Goal: Task Accomplishment & Management: Use online tool/utility

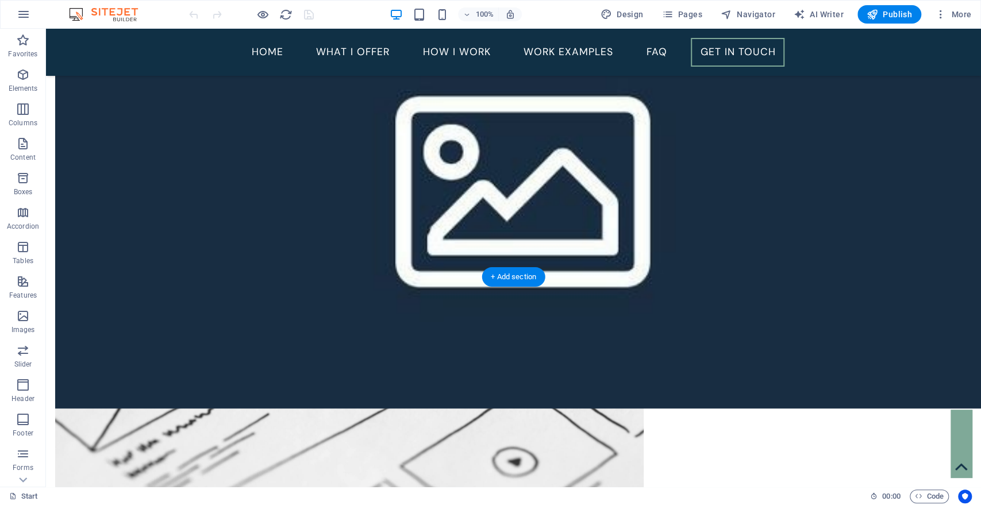
scroll to position [2878, 0]
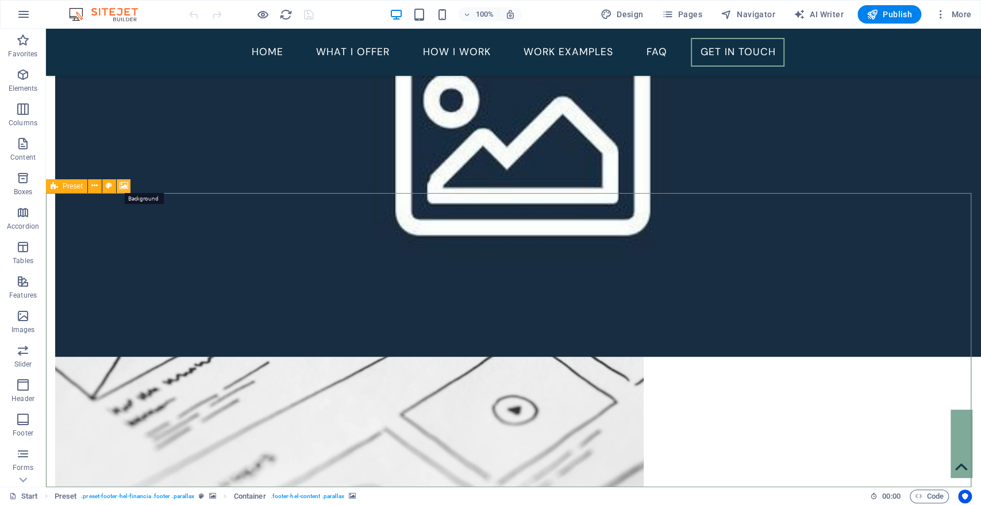
click at [119, 187] on icon at bounding box center [123, 186] width 9 height 12
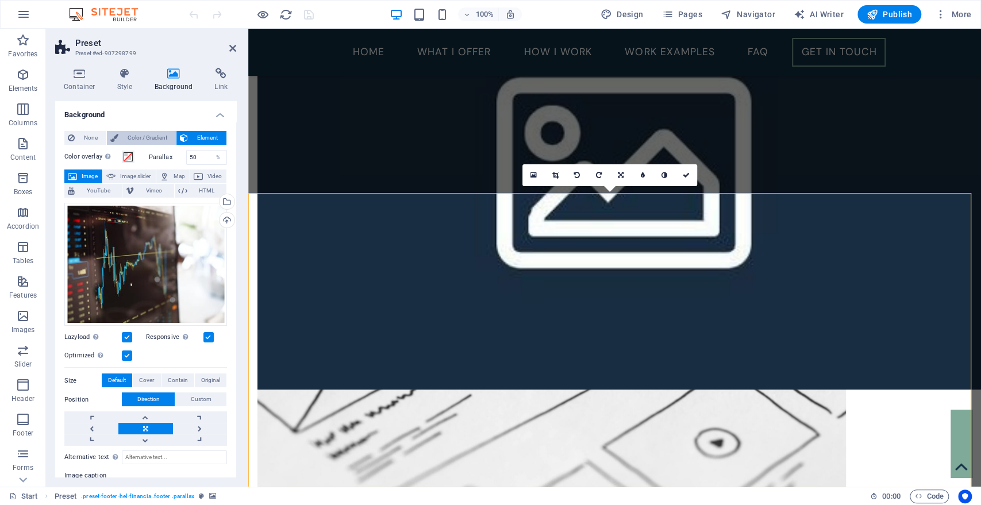
click at [152, 141] on span "Color / Gradient" at bounding box center [147, 138] width 51 height 14
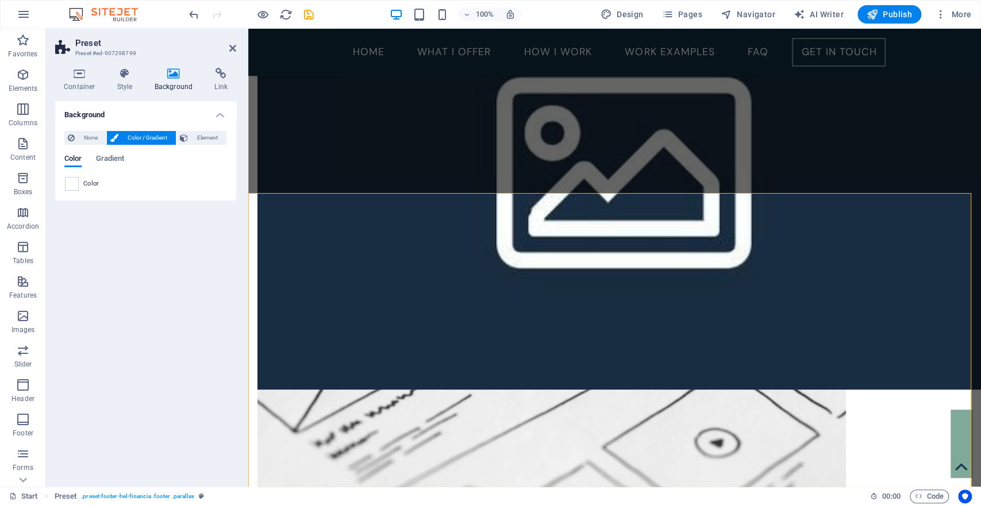
click at [175, 74] on icon at bounding box center [174, 73] width 56 height 11
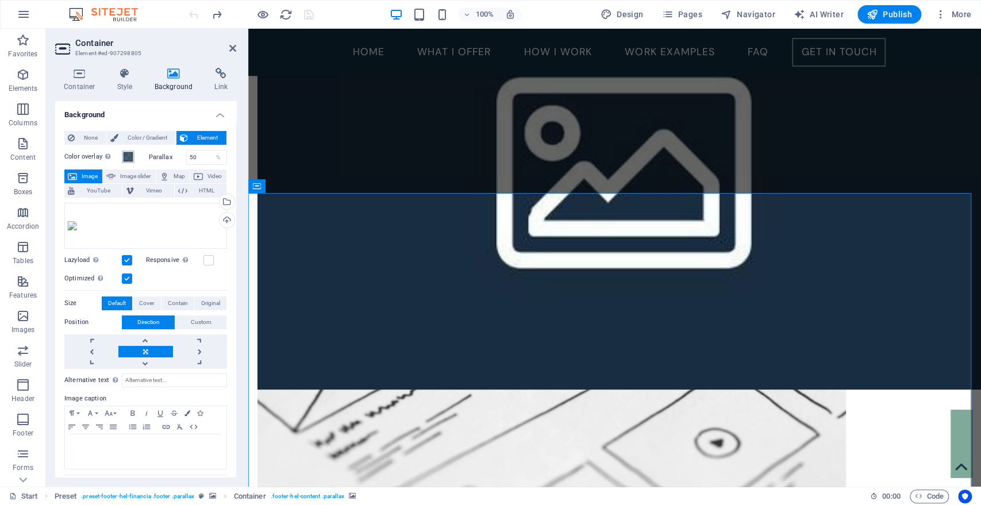
click at [126, 156] on span at bounding box center [127, 156] width 9 height 9
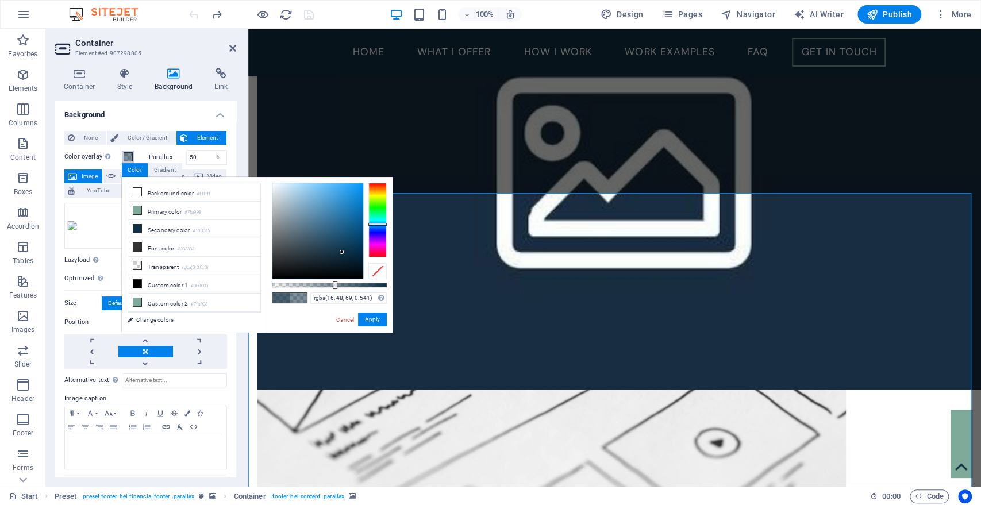
drag, startPoint x: 358, startPoint y: 283, endPoint x: 334, endPoint y: 283, distance: 24.7
click at [334, 283] on div at bounding box center [335, 285] width 5 height 8
click at [331, 283] on div at bounding box center [331, 285] width 5 height 8
click at [331, 283] on div at bounding box center [332, 285] width 5 height 8
click at [331, 283] on div at bounding box center [331, 285] width 5 height 8
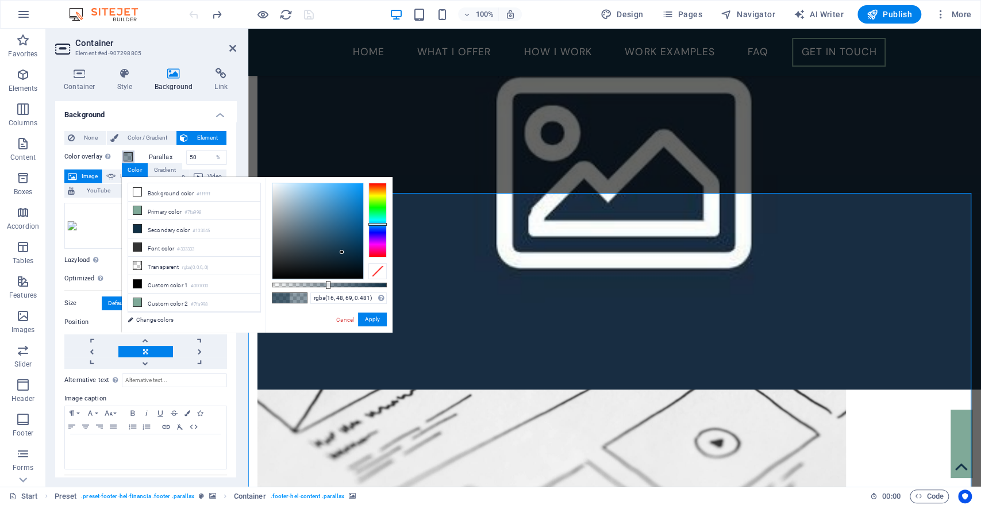
click at [327, 283] on div at bounding box center [328, 285] width 5 height 8
type input "rgba(16, 48, 69, 0.486)"
click at [365, 316] on button "Apply" at bounding box center [372, 319] width 29 height 14
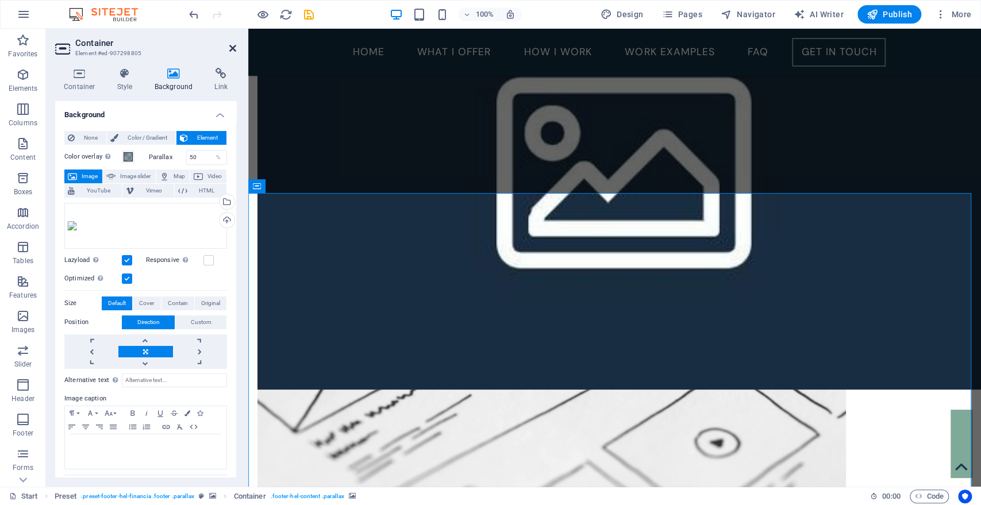
click at [233, 47] on icon at bounding box center [232, 48] width 7 height 9
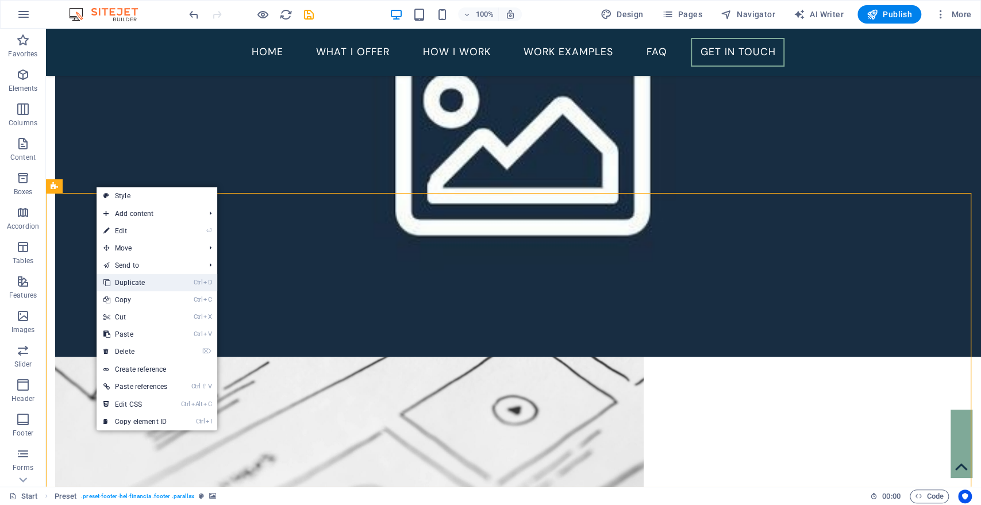
click at [148, 283] on link "Ctrl D Duplicate" at bounding box center [135, 282] width 78 height 17
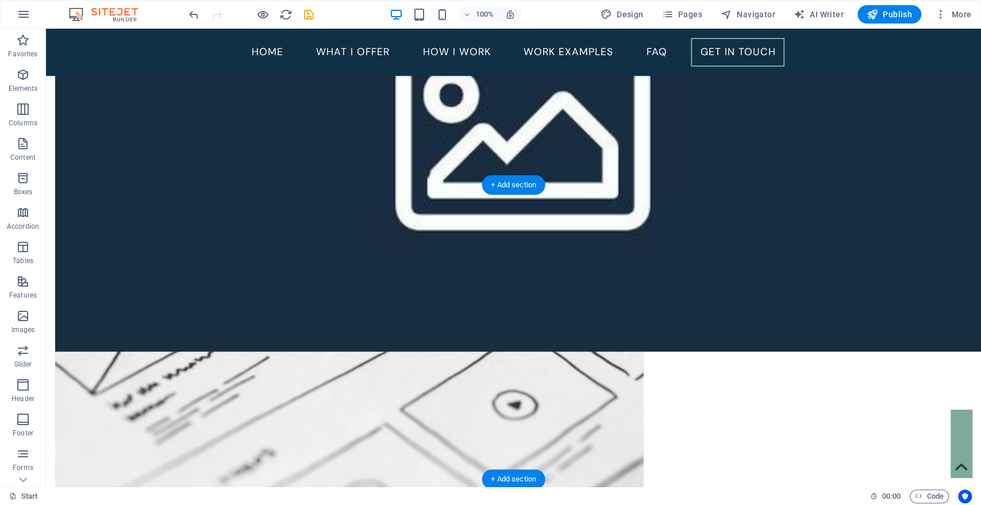
scroll to position [2875, 0]
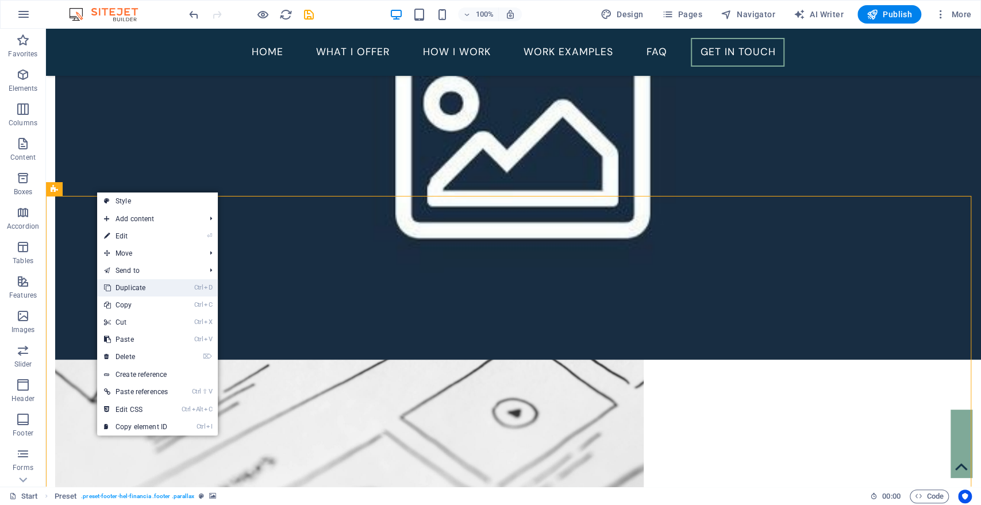
click at [129, 291] on link "Ctrl D Duplicate" at bounding box center [136, 287] width 78 height 17
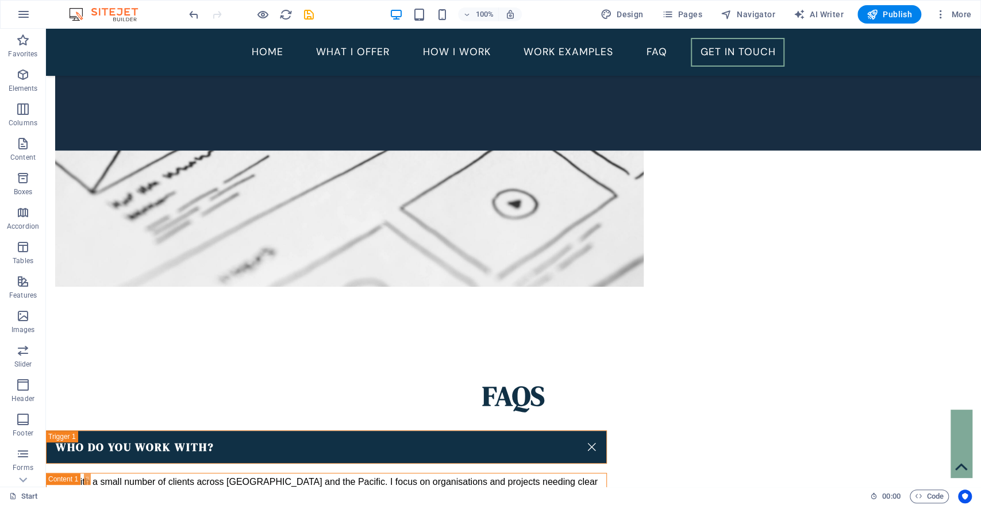
scroll to position [3084, 0]
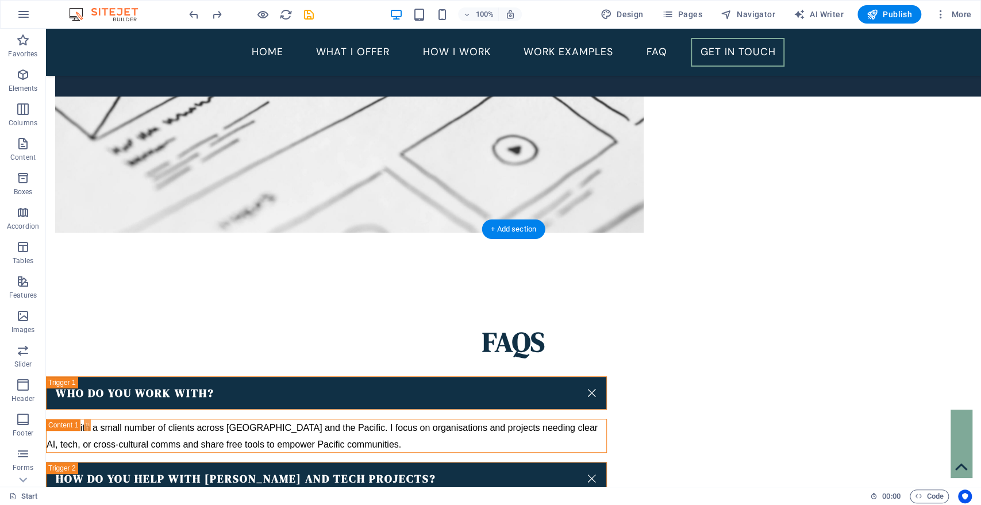
scroll to position [3134, 0]
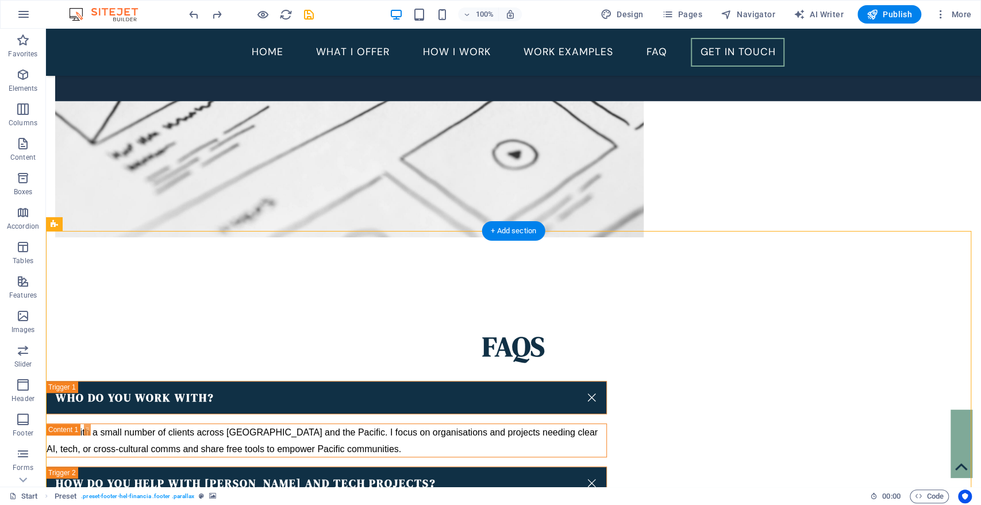
drag, startPoint x: 512, startPoint y: 300, endPoint x: 269, endPoint y: 284, distance: 243.5
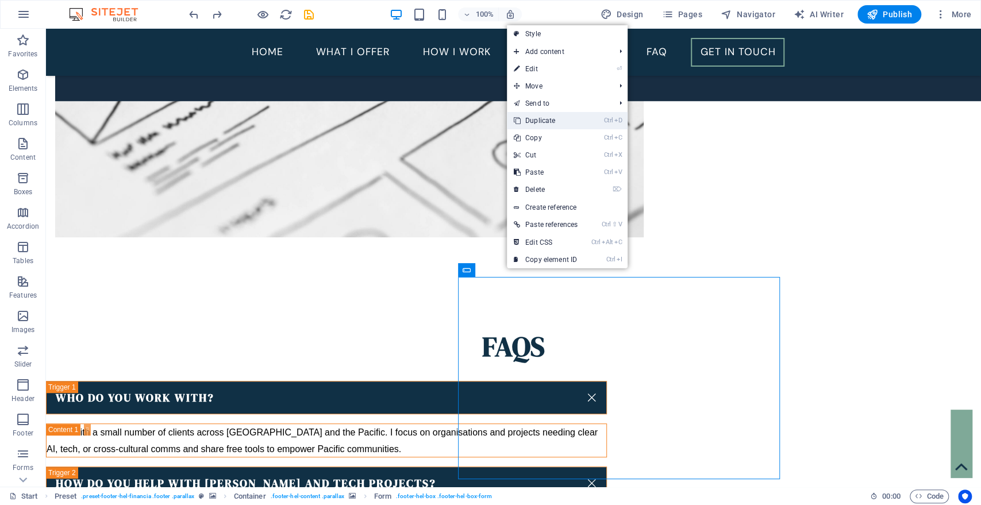
click at [556, 122] on link "Ctrl D Duplicate" at bounding box center [546, 120] width 78 height 17
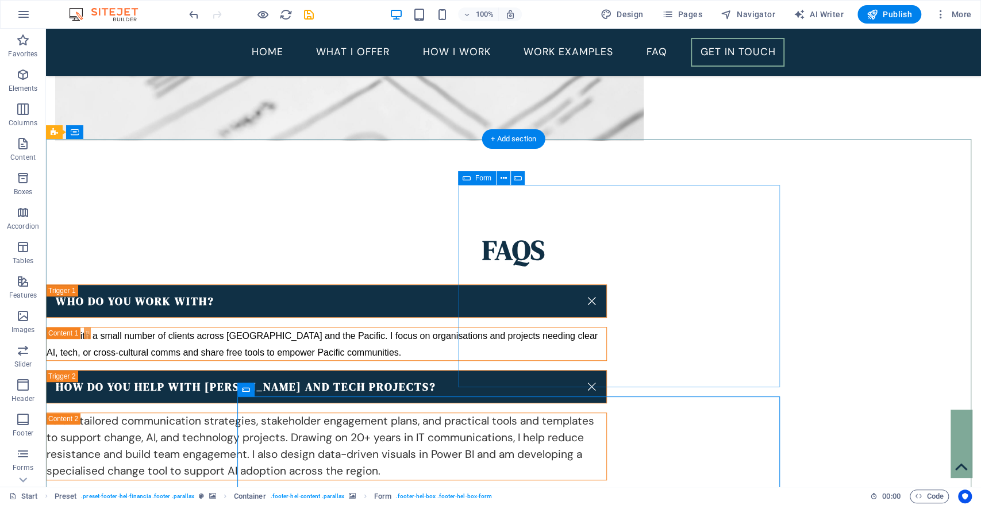
scroll to position [3226, 0]
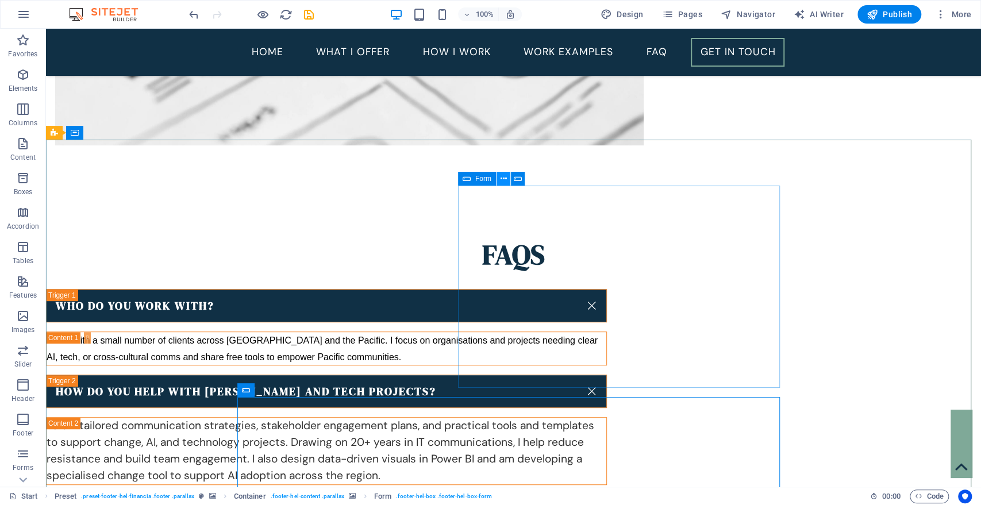
click at [501, 179] on icon at bounding box center [503, 179] width 6 height 12
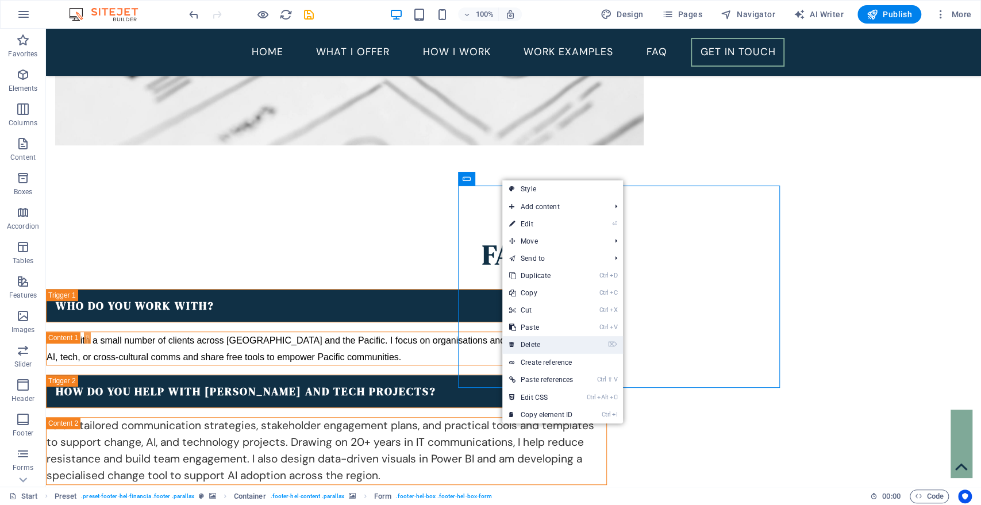
click at [551, 346] on link "⌦ Delete" at bounding box center [541, 344] width 78 height 17
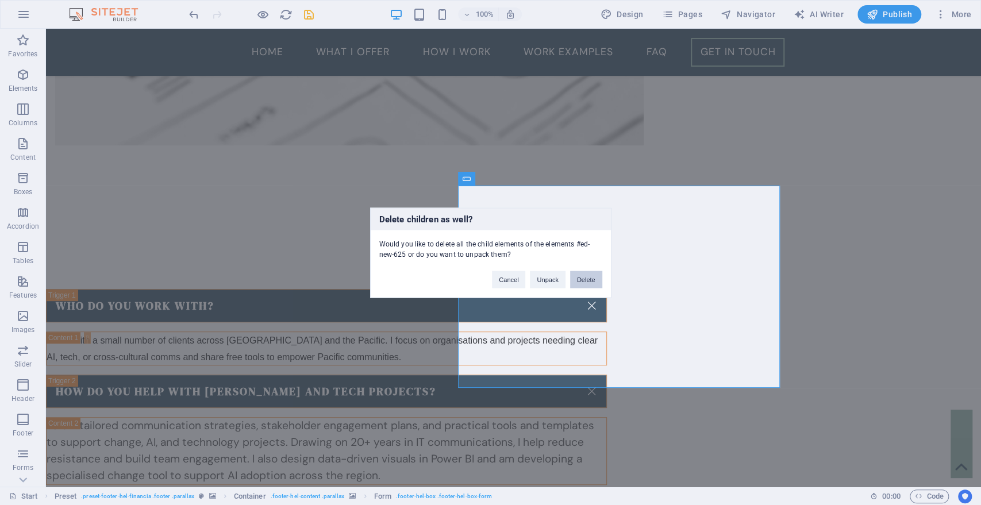
click at [580, 279] on button "Delete" at bounding box center [586, 279] width 32 height 17
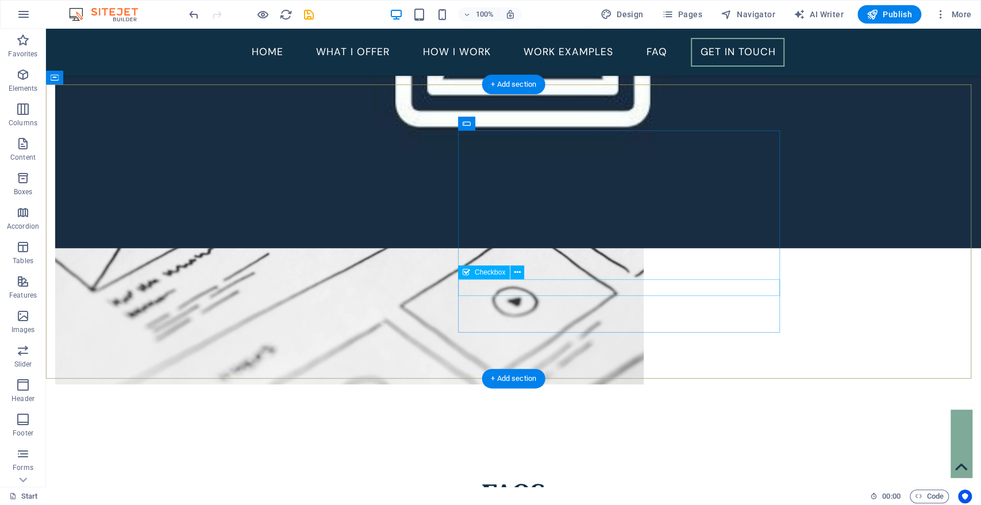
scroll to position [3172, 0]
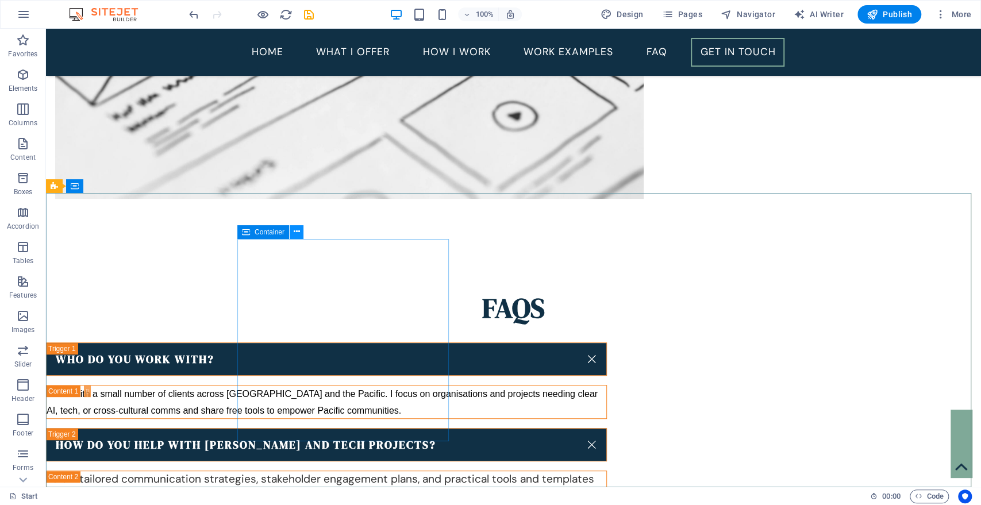
click at [294, 233] on icon at bounding box center [296, 232] width 6 height 12
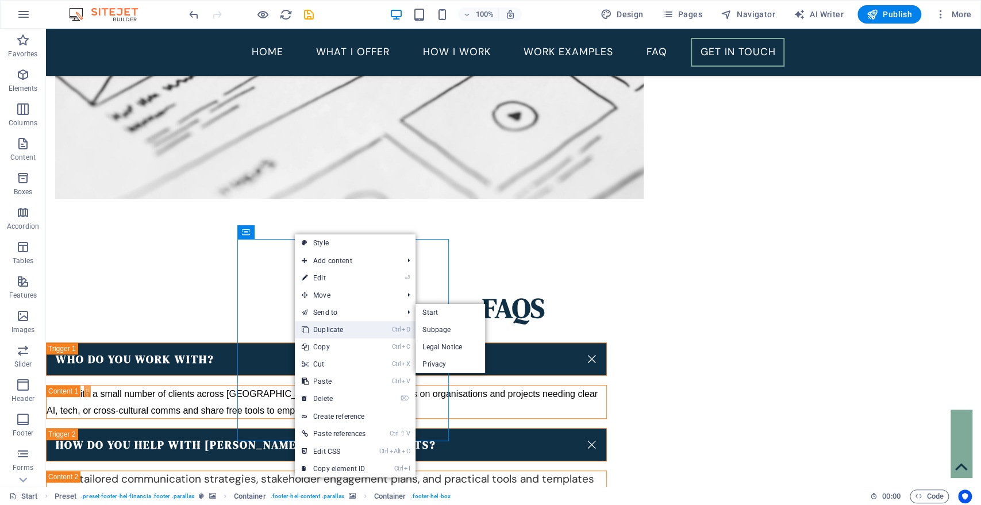
click at [337, 326] on link "Ctrl D Duplicate" at bounding box center [334, 329] width 78 height 17
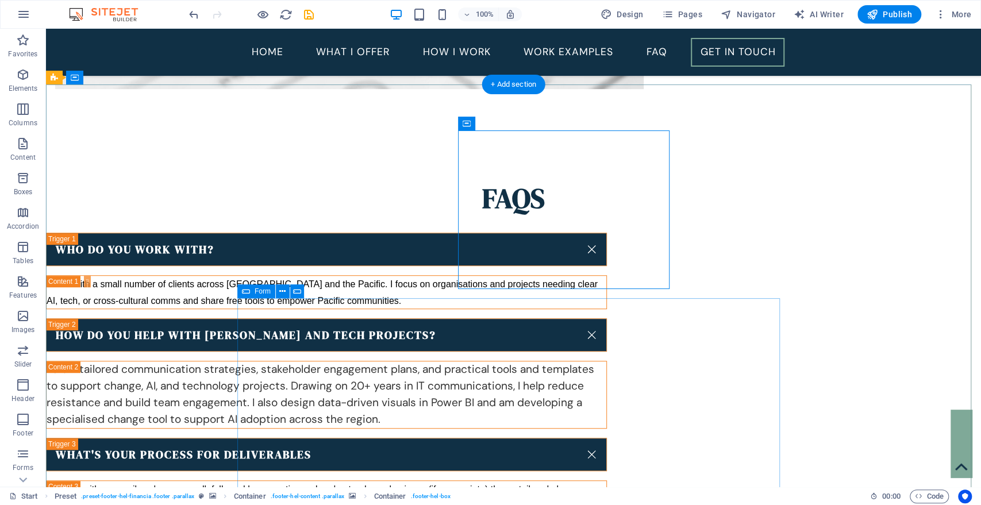
scroll to position [3273, 0]
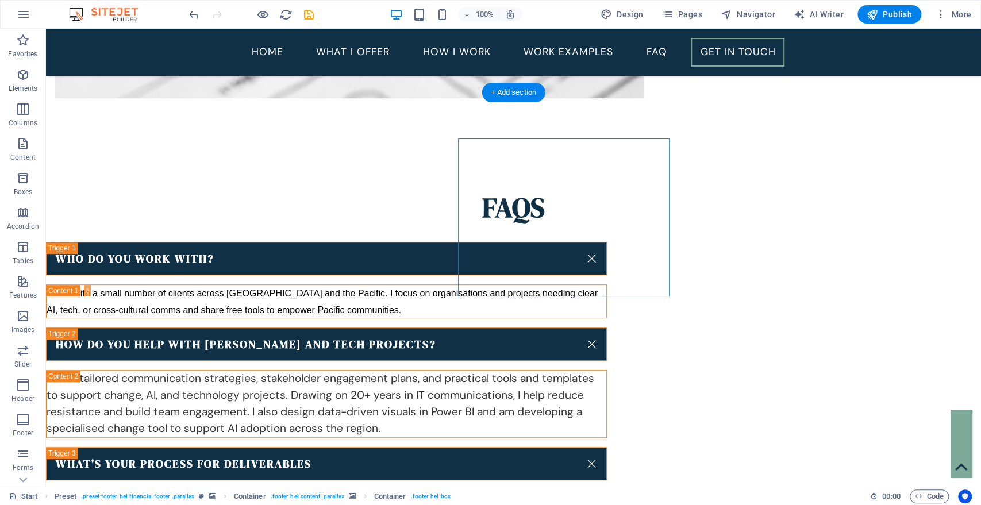
drag, startPoint x: 515, startPoint y: 162, endPoint x: 794, endPoint y: 404, distance: 368.9
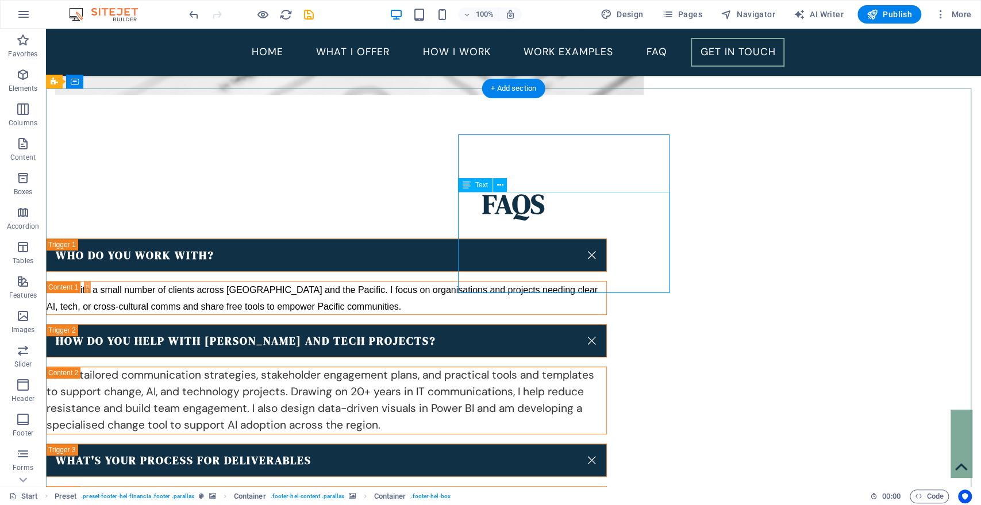
scroll to position [3276, 0]
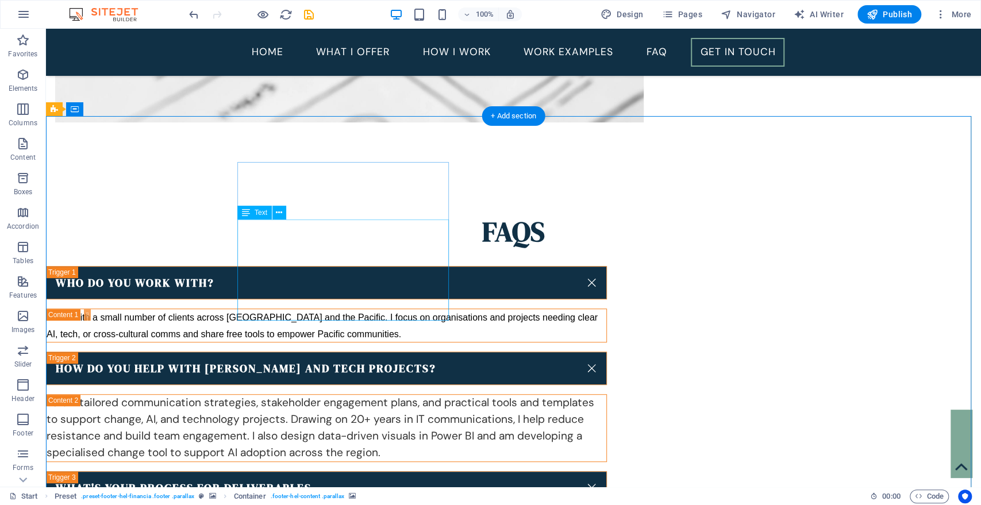
scroll to position [3250, 0]
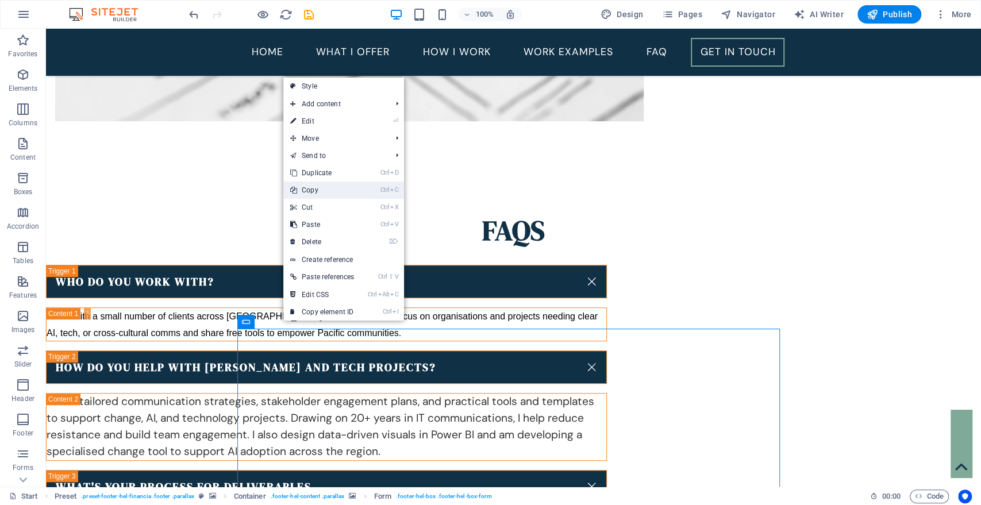
click at [341, 193] on link "Ctrl C Copy" at bounding box center [322, 190] width 78 height 17
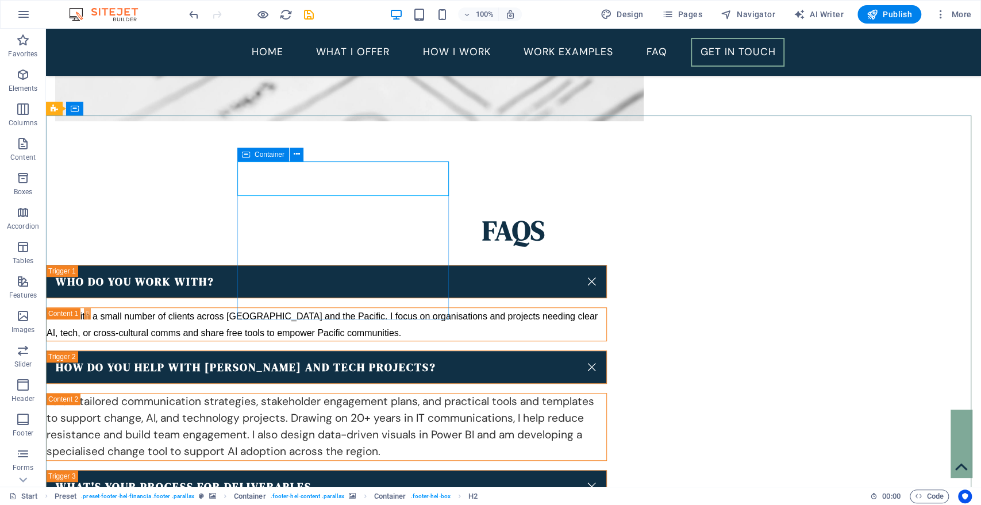
click at [251, 157] on div "Container" at bounding box center [263, 155] width 52 height 14
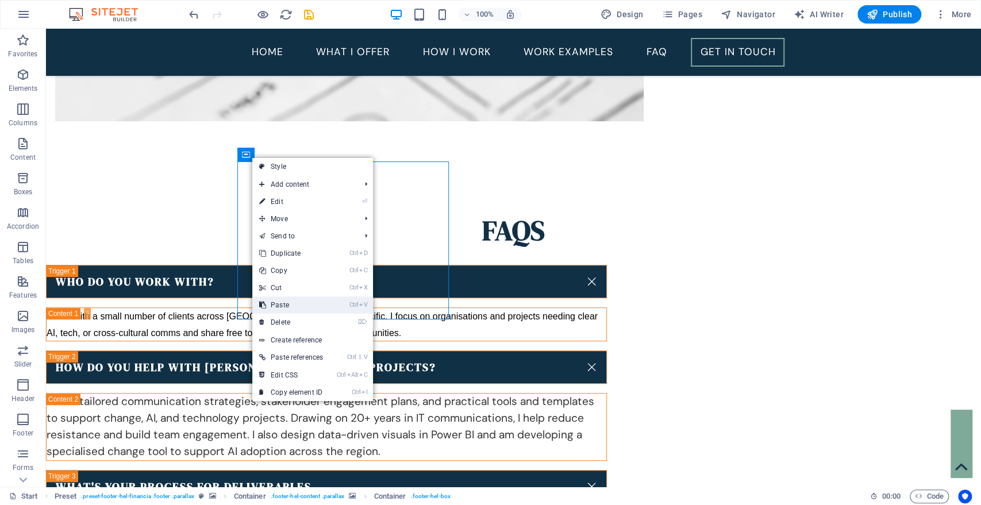
click at [286, 302] on link "Ctrl V Paste" at bounding box center [291, 304] width 78 height 17
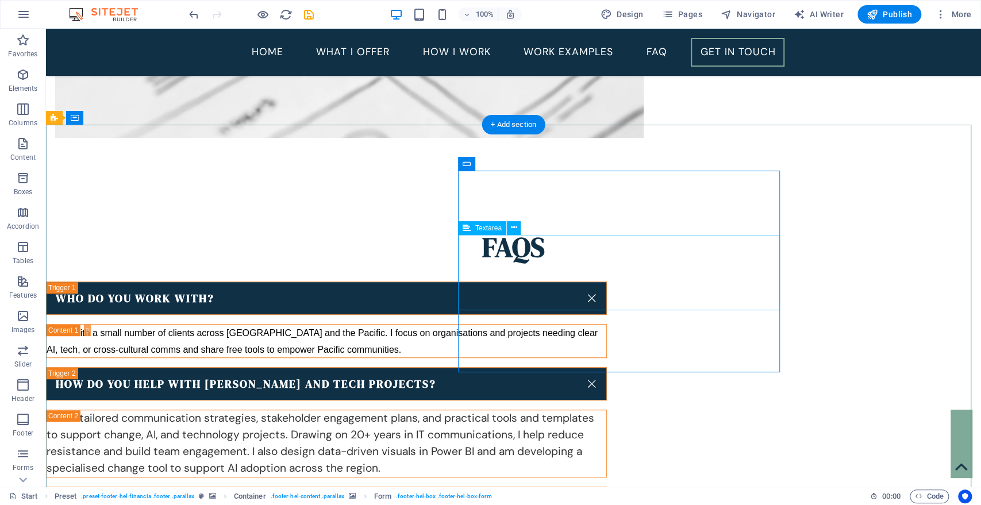
scroll to position [3241, 0]
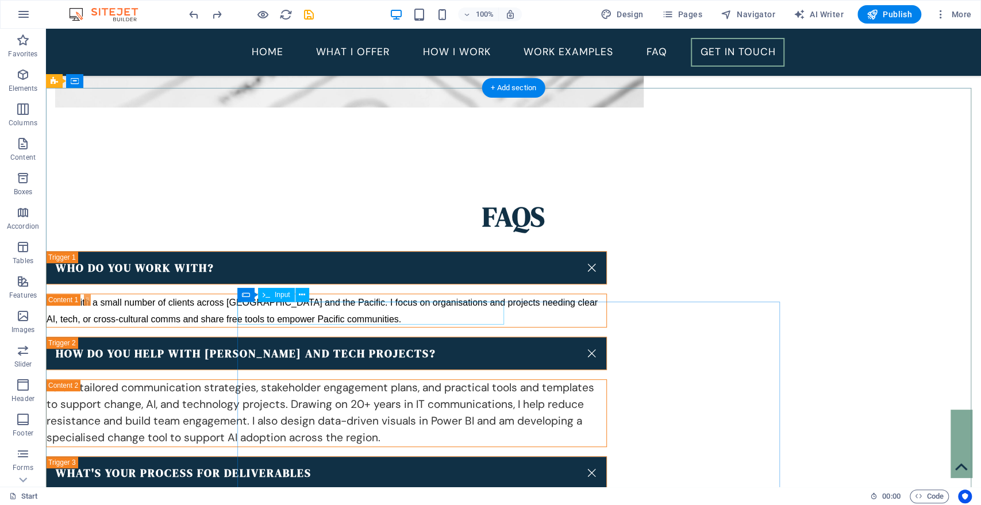
scroll to position [3263, 0]
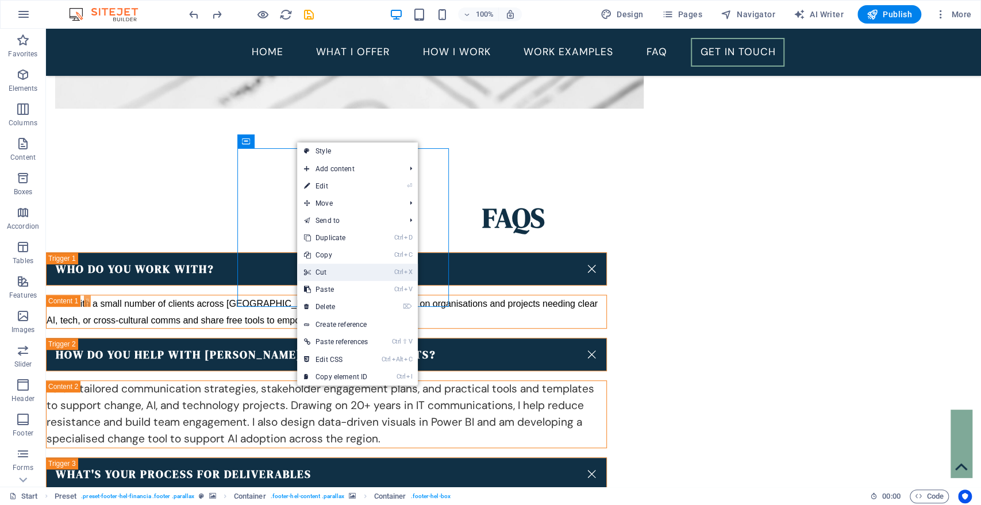
click at [342, 271] on link "Ctrl X Cut" at bounding box center [336, 272] width 78 height 17
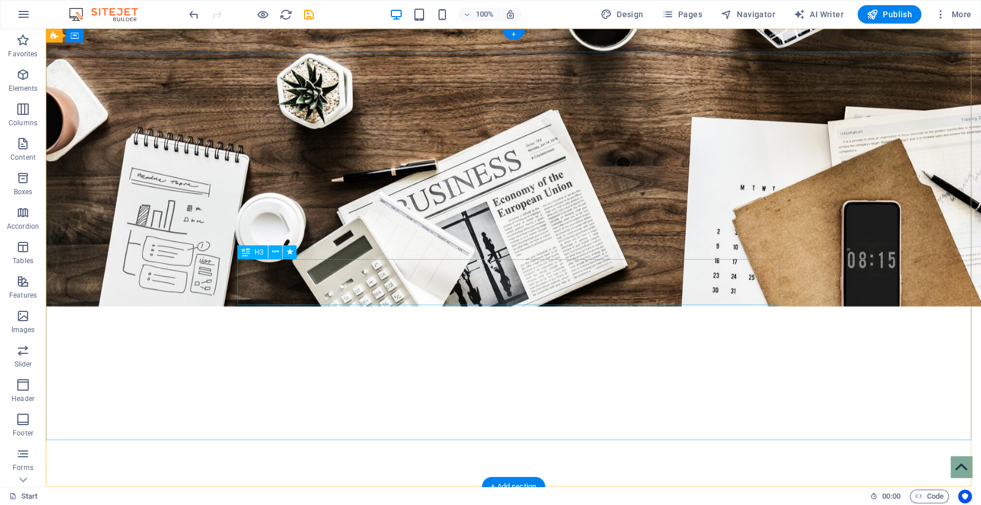
scroll to position [0, 0]
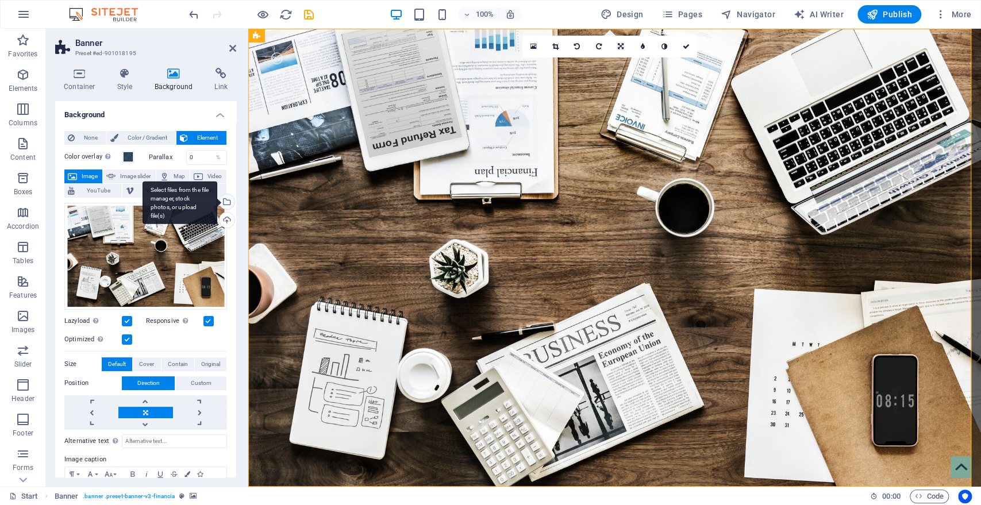
click at [217, 201] on div "Select files from the file manager, stock photos, or upload file(s)" at bounding box center [179, 202] width 75 height 43
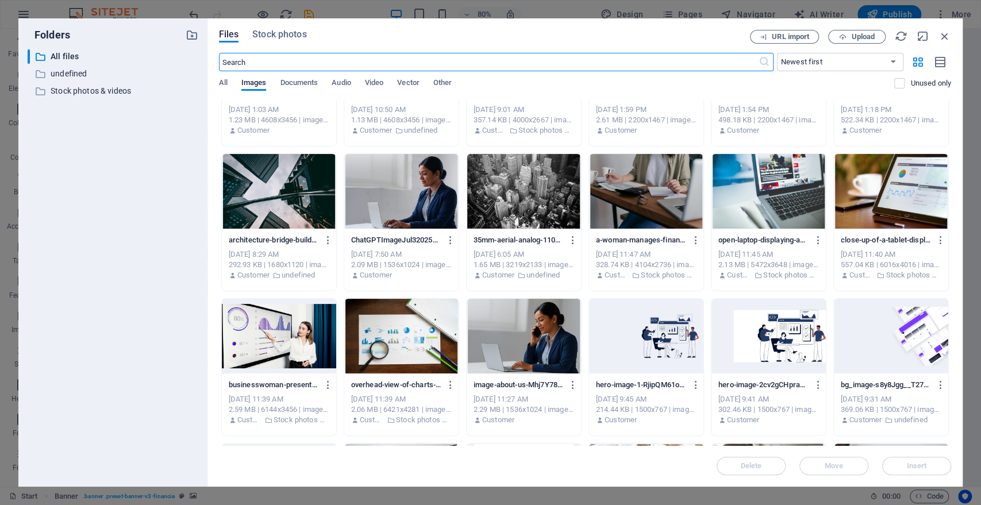
scroll to position [93, 0]
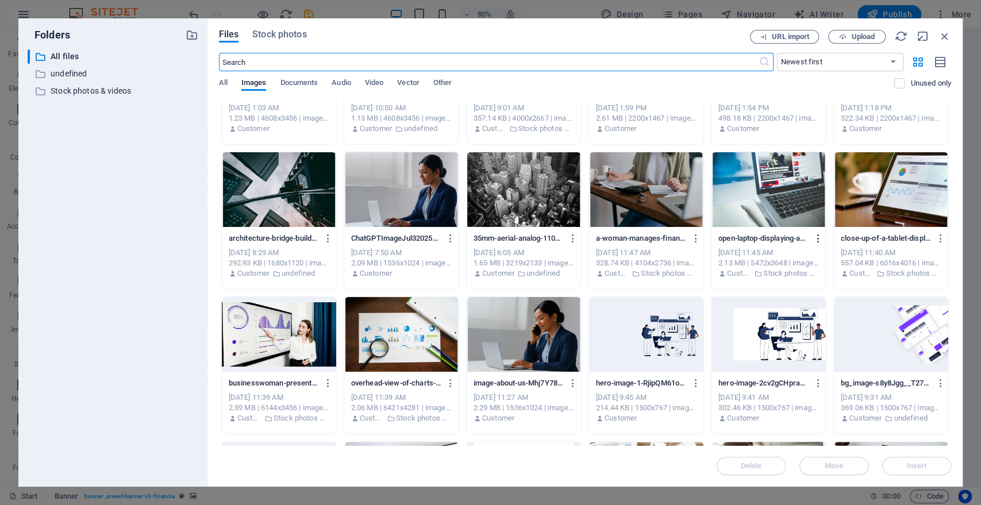
click at [814, 234] on icon "button" at bounding box center [817, 238] width 11 height 10
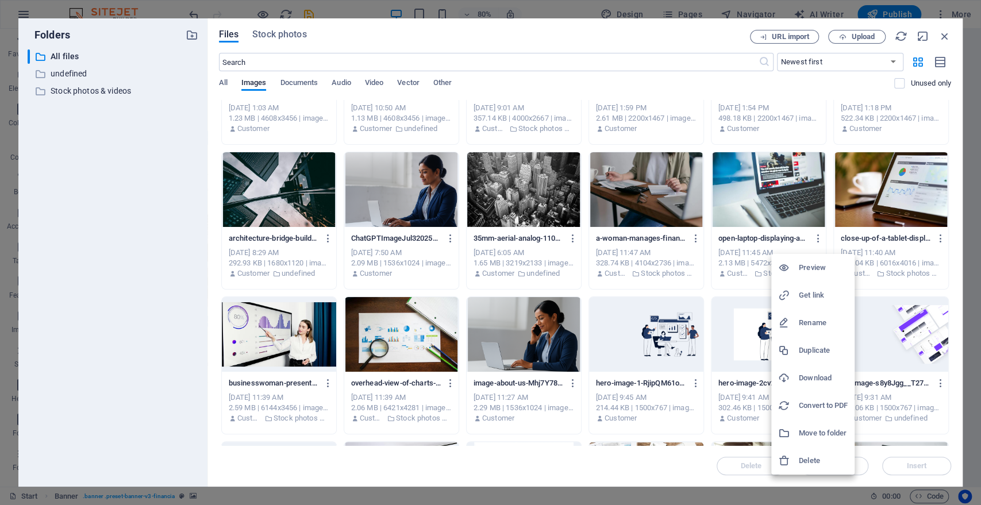
click at [819, 323] on h6 "Rename" at bounding box center [822, 323] width 49 height 14
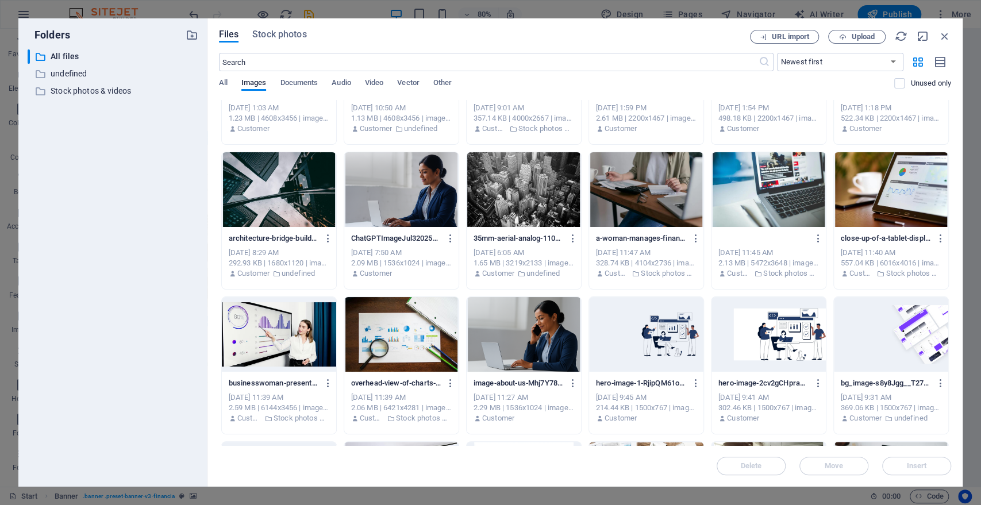
scroll to position [0, 0]
type input "hero-image"
click at [866, 241] on p "close-up-of-a-tablet-displaying-analytics-charts-on-a-wooden-office-desk-alongs…" at bounding box center [885, 238] width 90 height 10
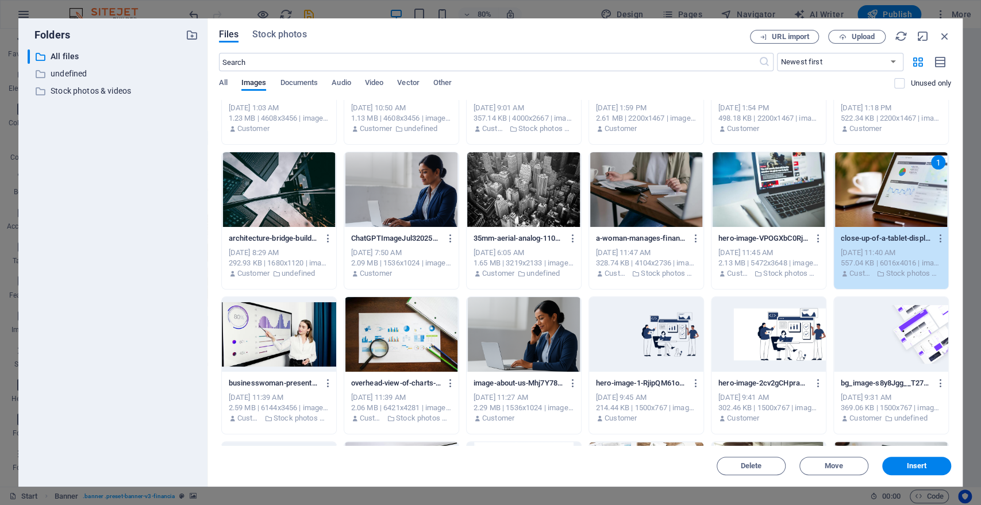
click at [752, 193] on div at bounding box center [768, 189] width 114 height 75
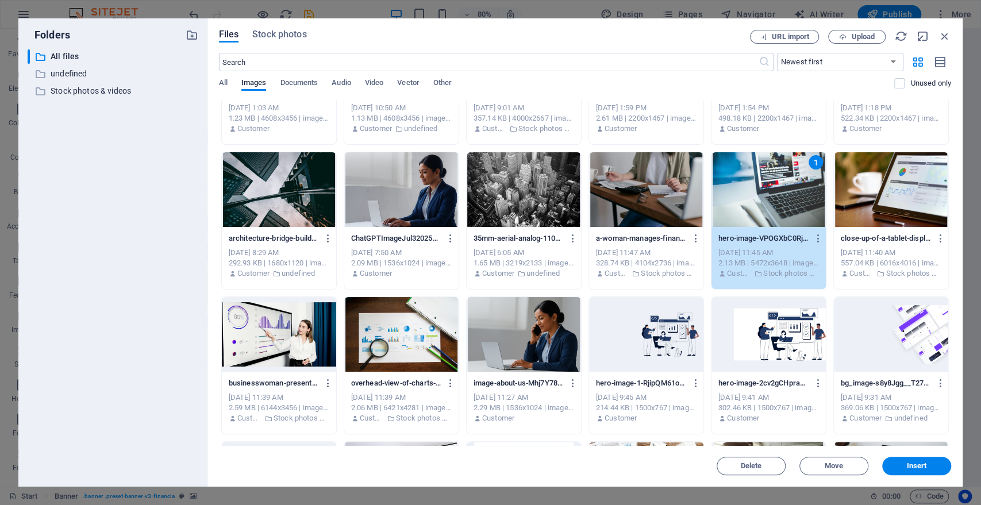
click at [752, 193] on div "1" at bounding box center [768, 189] width 114 height 75
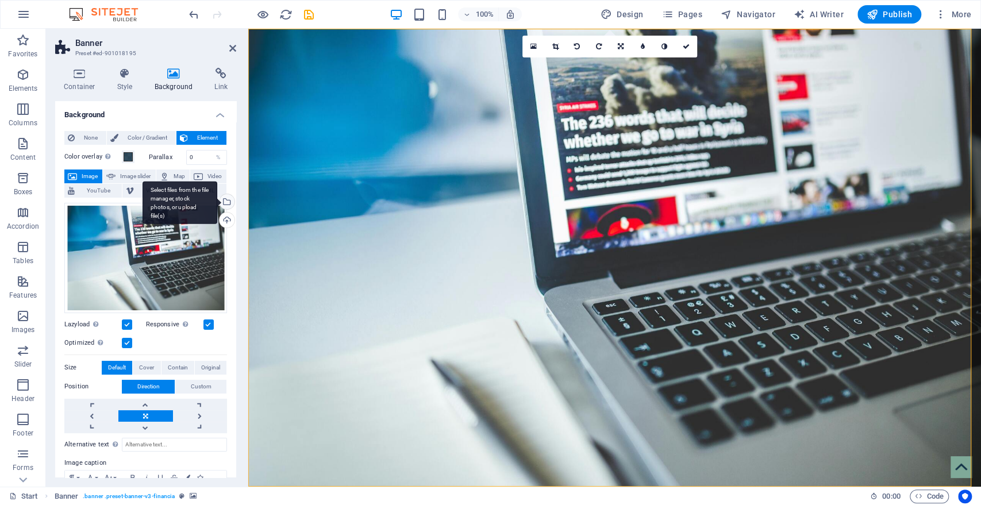
click at [217, 199] on div "Select files from the file manager, stock photos, or upload file(s)" at bounding box center [179, 202] width 75 height 43
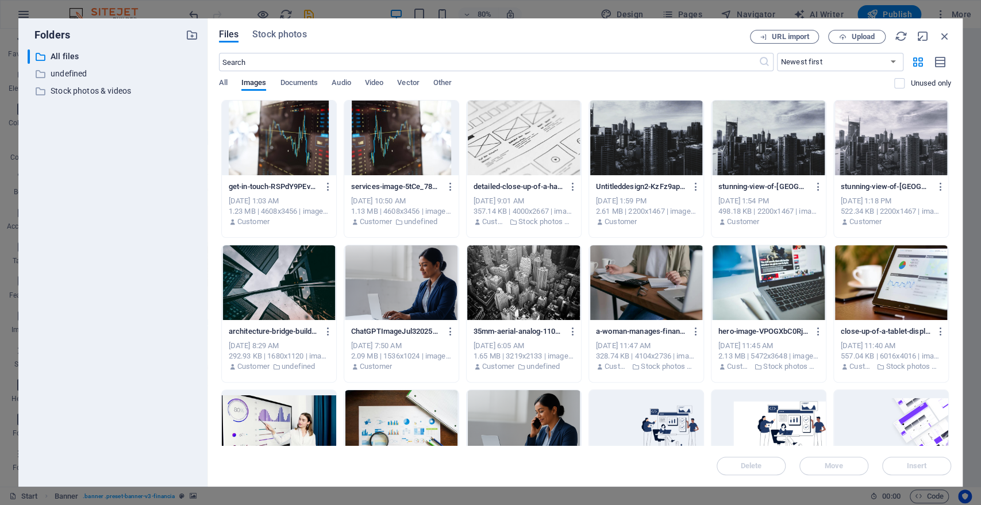
click at [402, 139] on div at bounding box center [401, 138] width 114 height 75
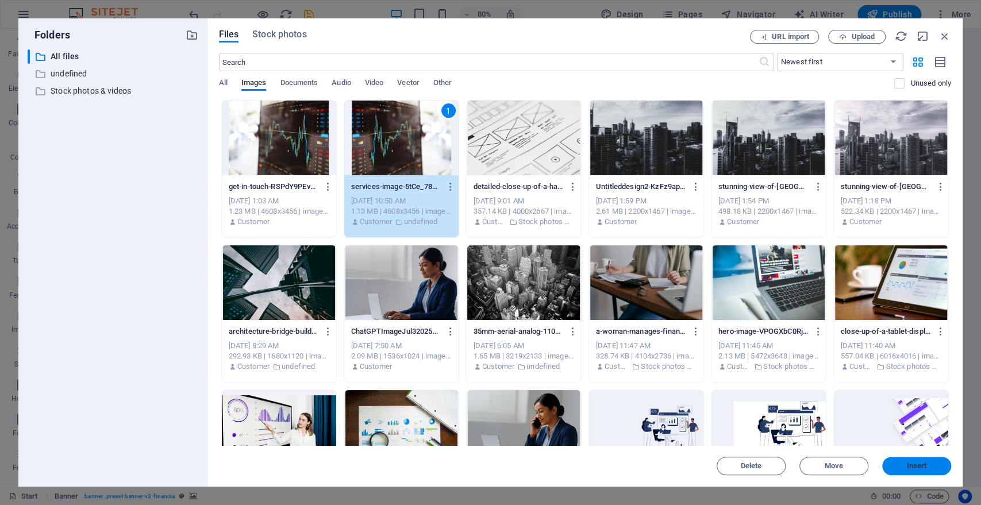
click at [920, 472] on button "Insert" at bounding box center [916, 466] width 69 height 18
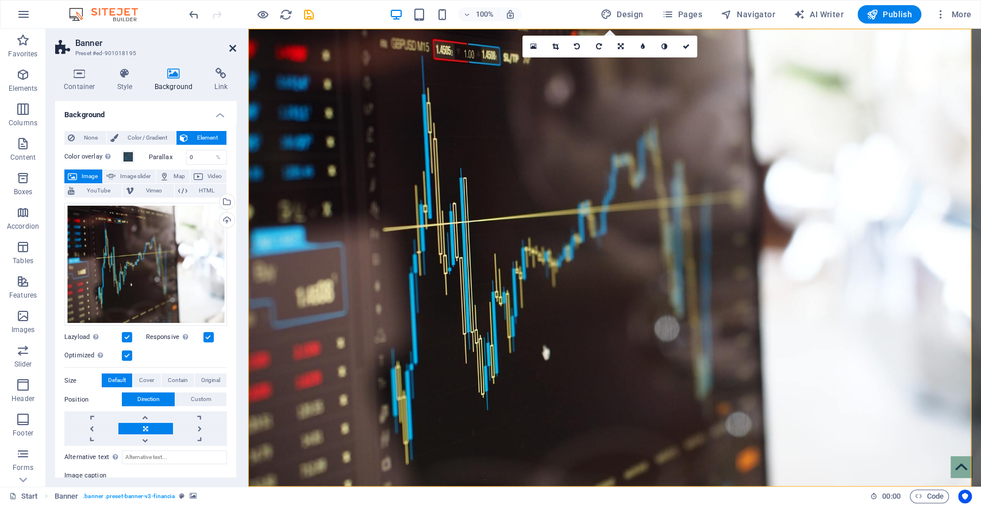
click at [232, 52] on icon at bounding box center [232, 48] width 7 height 9
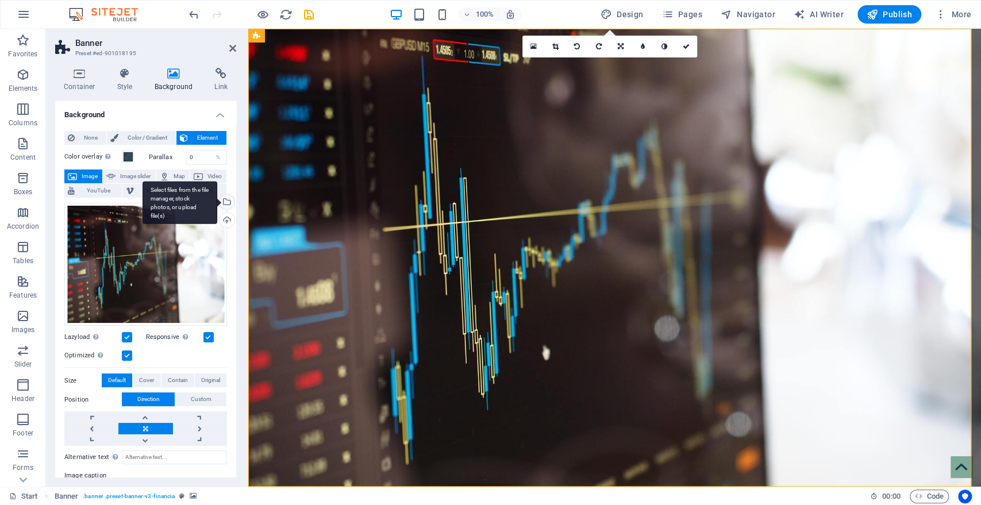
click at [229, 199] on div "Select files from the file manager, stock photos, or upload file(s)" at bounding box center [225, 202] width 17 height 17
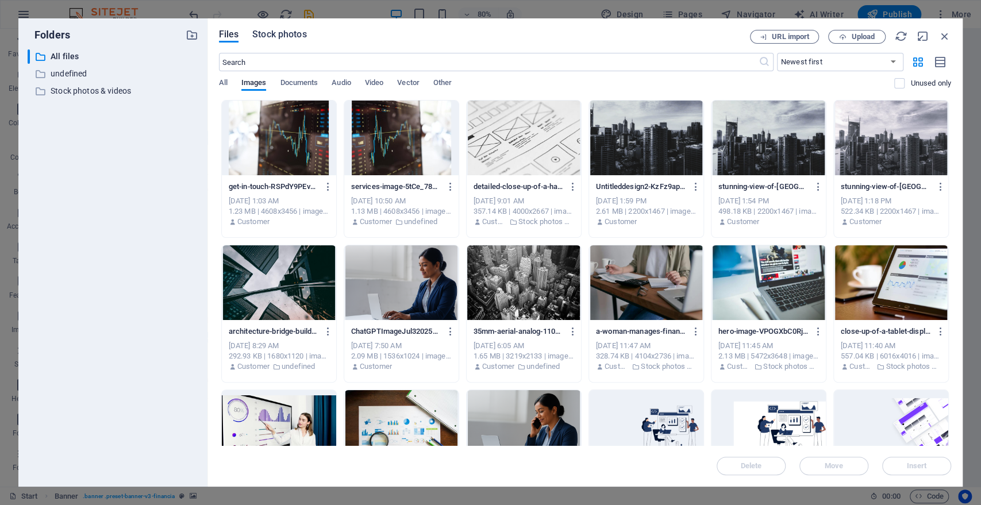
click at [291, 34] on span "Stock photos" at bounding box center [279, 35] width 54 height 14
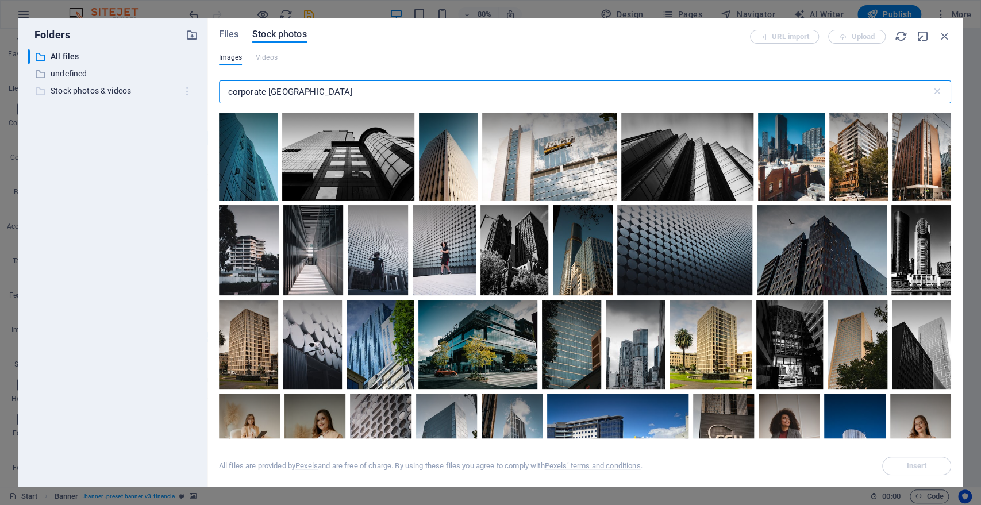
drag, startPoint x: 268, startPoint y: 89, endPoint x: 190, endPoint y: 94, distance: 77.7
click at [190, 94] on div "Folders ​ All files All files ​ undefined undefined ​ Stock photos & videos Sto…" at bounding box center [490, 252] width 944 height 468
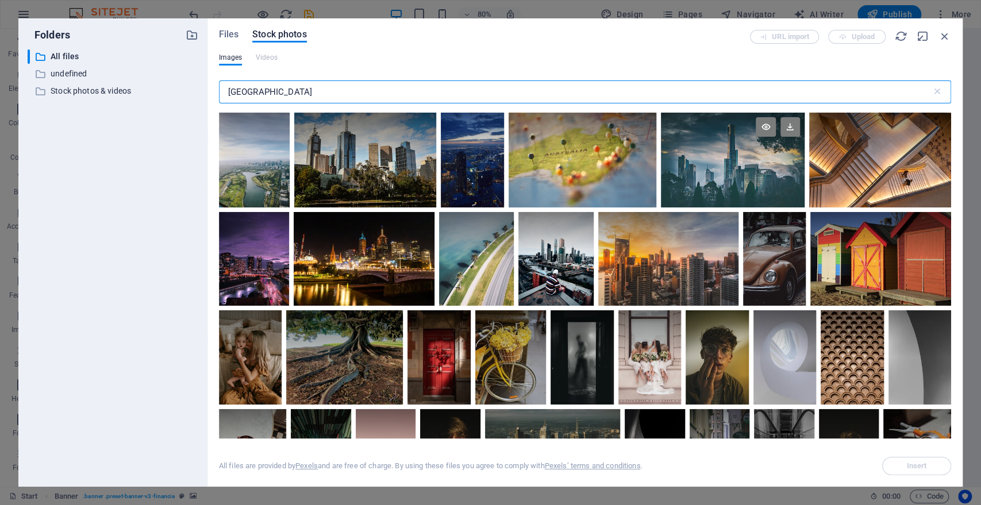
type input "[GEOGRAPHIC_DATA]"
click at [740, 155] on div at bounding box center [732, 136] width 143 height 47
click at [761, 160] on div at bounding box center [732, 136] width 143 height 47
click at [788, 126] on icon at bounding box center [790, 127] width 20 height 20
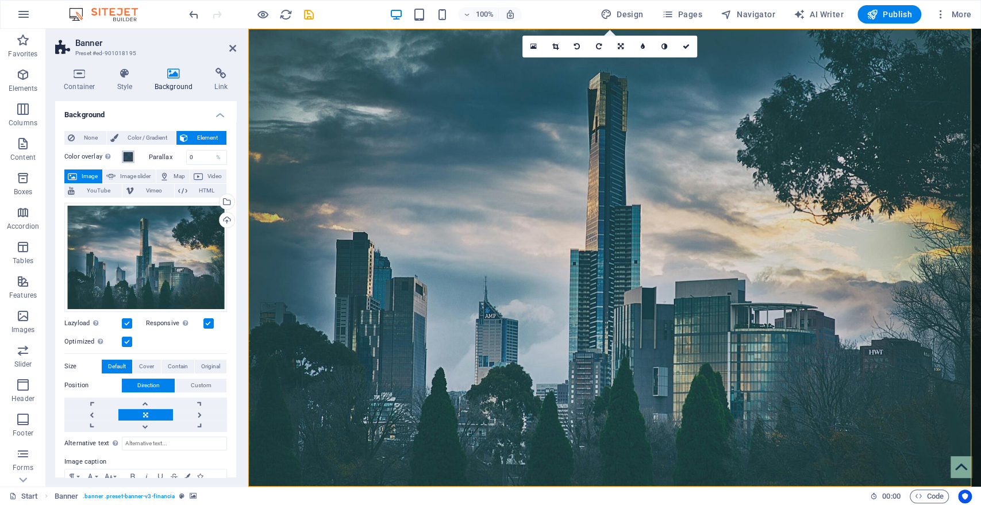
click at [129, 158] on span at bounding box center [127, 156] width 9 height 9
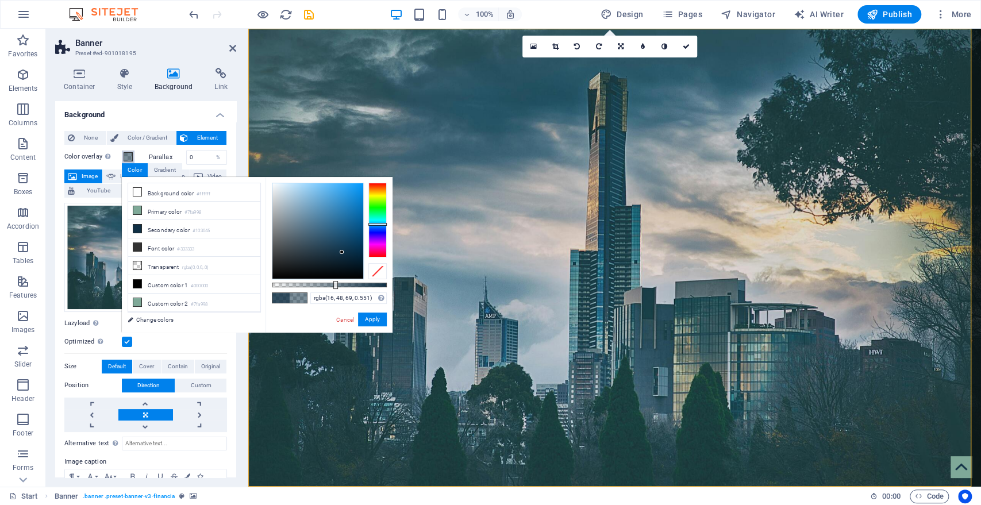
type input "rgba(16, 48, 69, 0.556)"
drag, startPoint x: 369, startPoint y: 283, endPoint x: 335, endPoint y: 287, distance: 33.5
click at [335, 287] on div at bounding box center [336, 285] width 5 height 8
click at [231, 48] on icon at bounding box center [232, 48] width 7 height 9
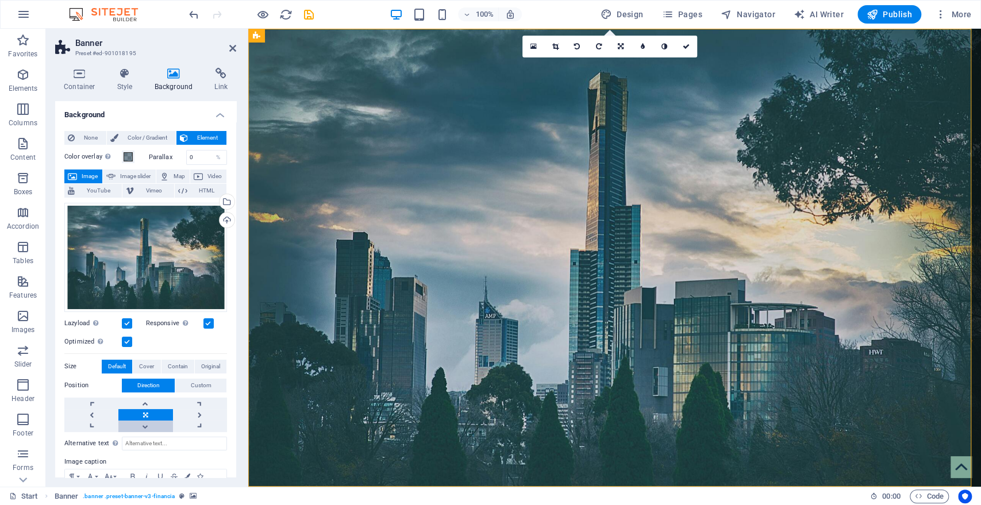
click at [144, 424] on link at bounding box center [145, 425] width 54 height 11
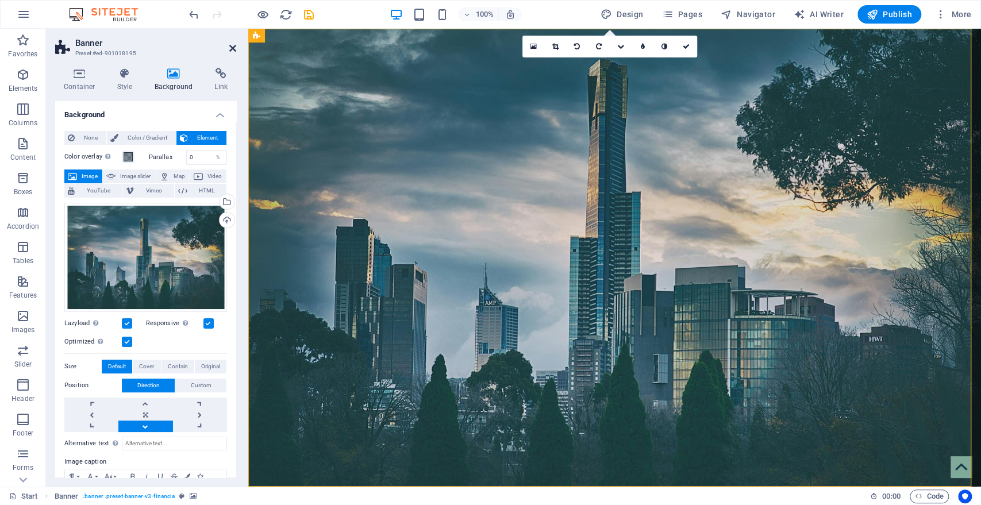
click at [230, 48] on icon at bounding box center [232, 48] width 7 height 9
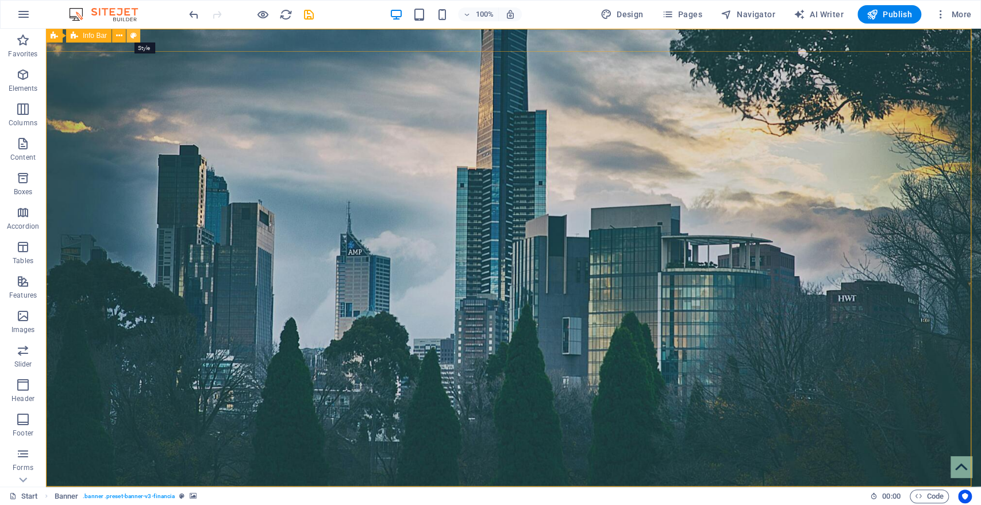
click at [133, 36] on icon at bounding box center [133, 36] width 6 height 12
select select "rem"
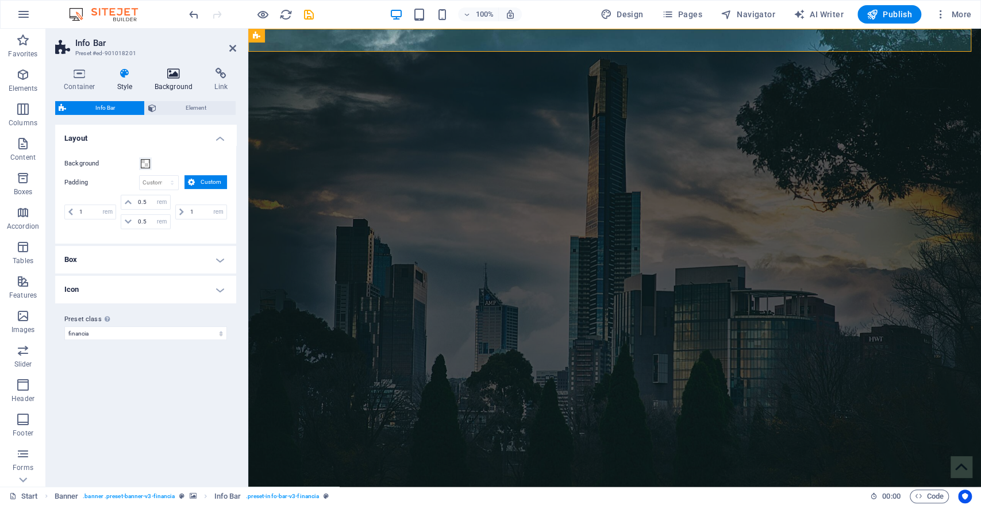
click at [165, 77] on icon at bounding box center [174, 73] width 56 height 11
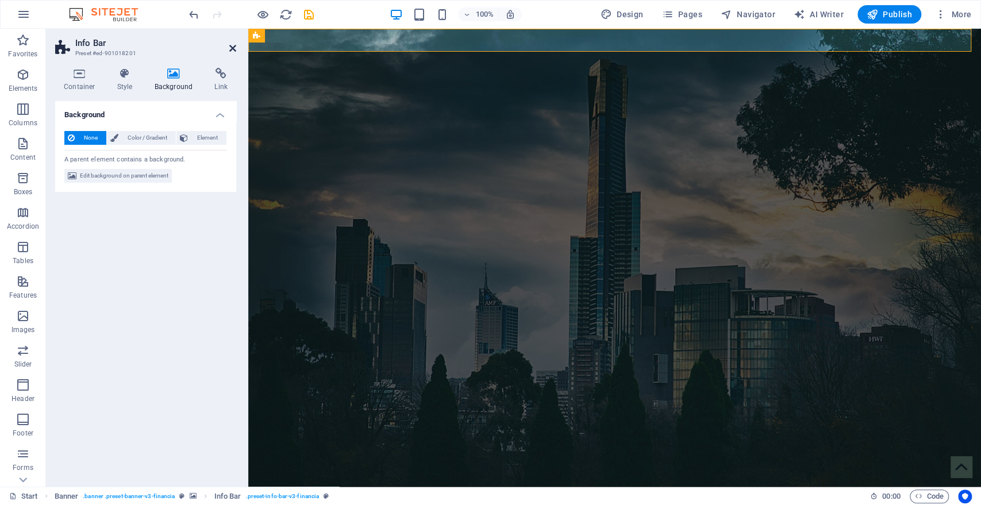
click at [231, 48] on icon at bounding box center [232, 48] width 7 height 9
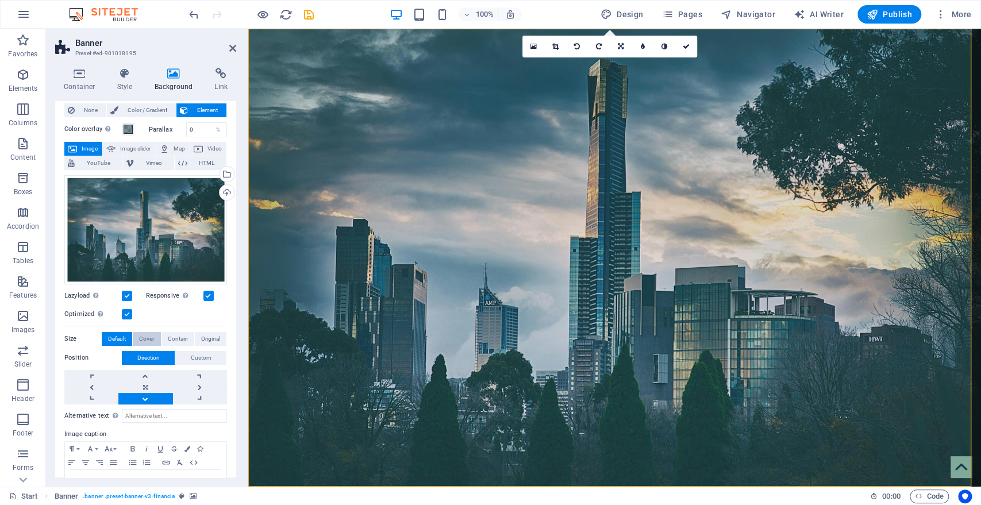
scroll to position [30, 0]
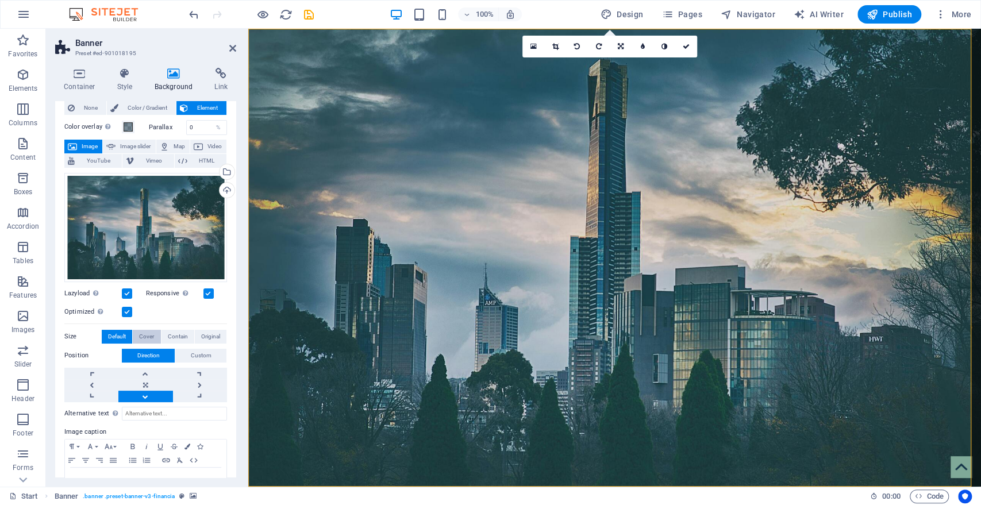
click at [144, 337] on span "Cover" at bounding box center [146, 337] width 15 height 14
click at [173, 334] on span "Contain" at bounding box center [178, 337] width 20 height 14
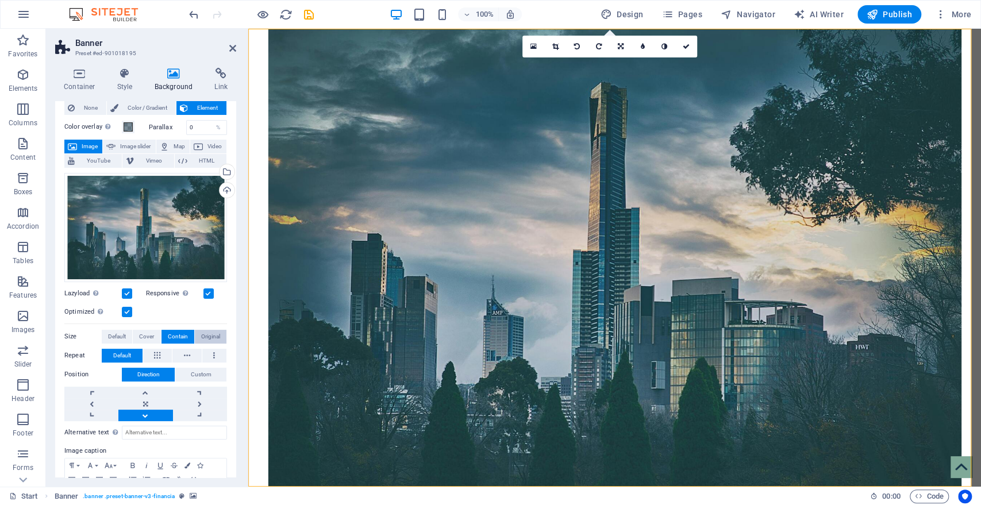
click at [207, 334] on span "Original" at bounding box center [210, 337] width 19 height 14
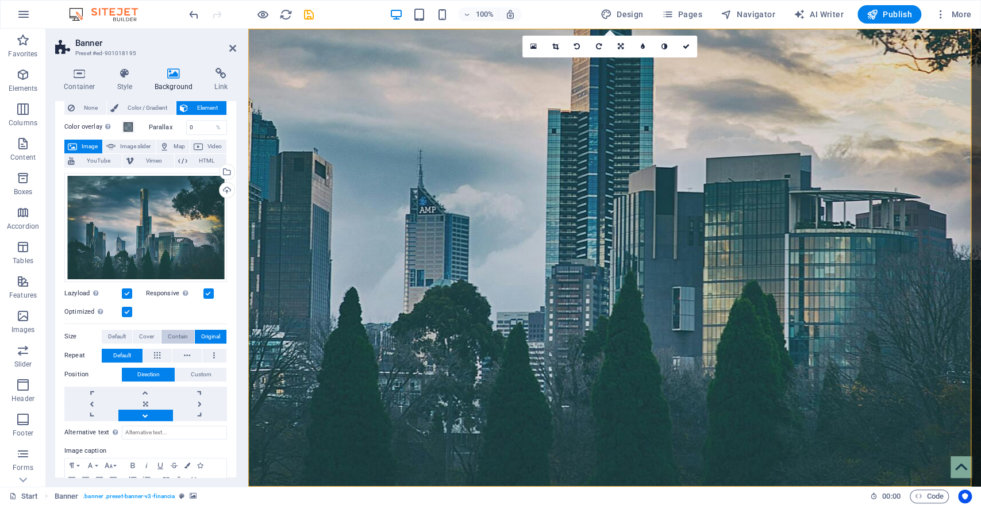
click at [182, 331] on span "Contain" at bounding box center [178, 337] width 20 height 14
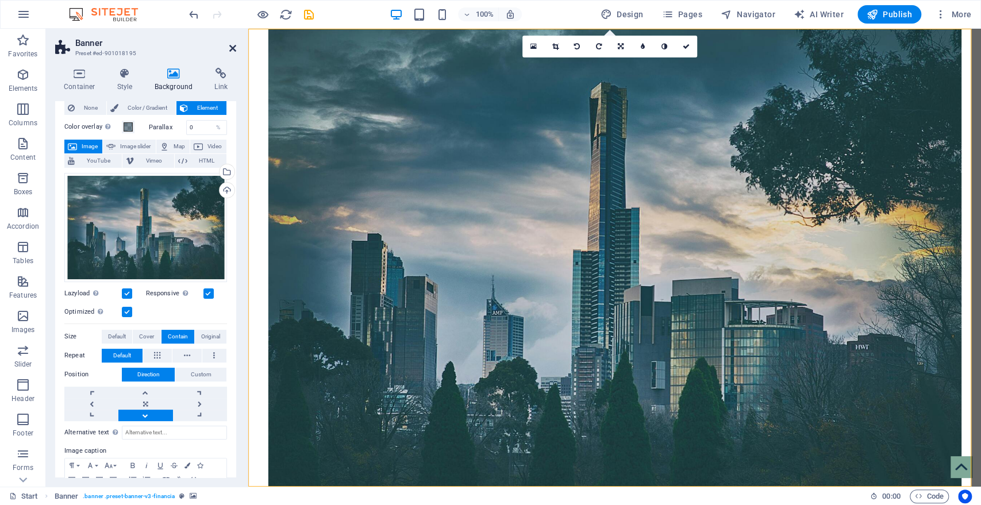
click at [231, 45] on icon at bounding box center [232, 48] width 7 height 9
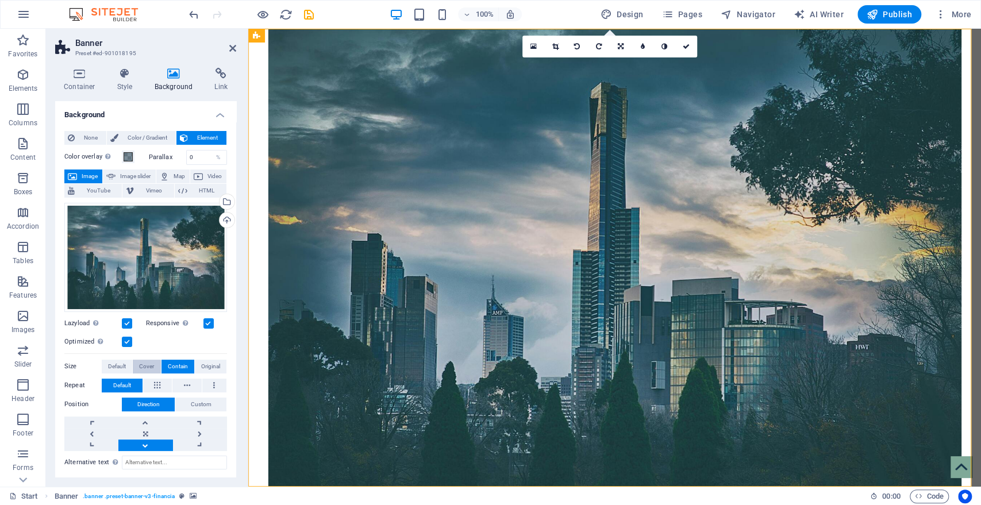
click at [147, 362] on span "Cover" at bounding box center [146, 367] width 15 height 14
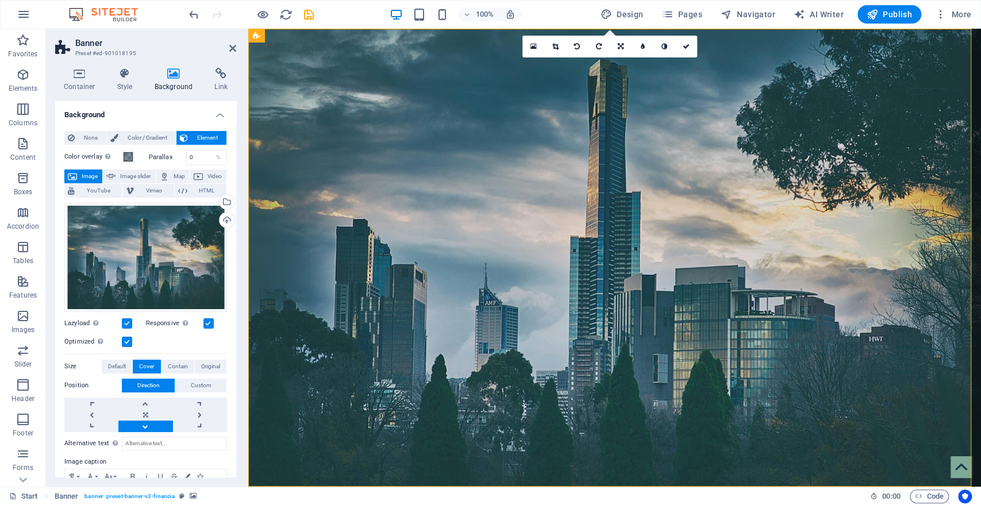
click at [145, 424] on link at bounding box center [145, 425] width 54 height 11
click at [234, 48] on icon at bounding box center [232, 48] width 7 height 9
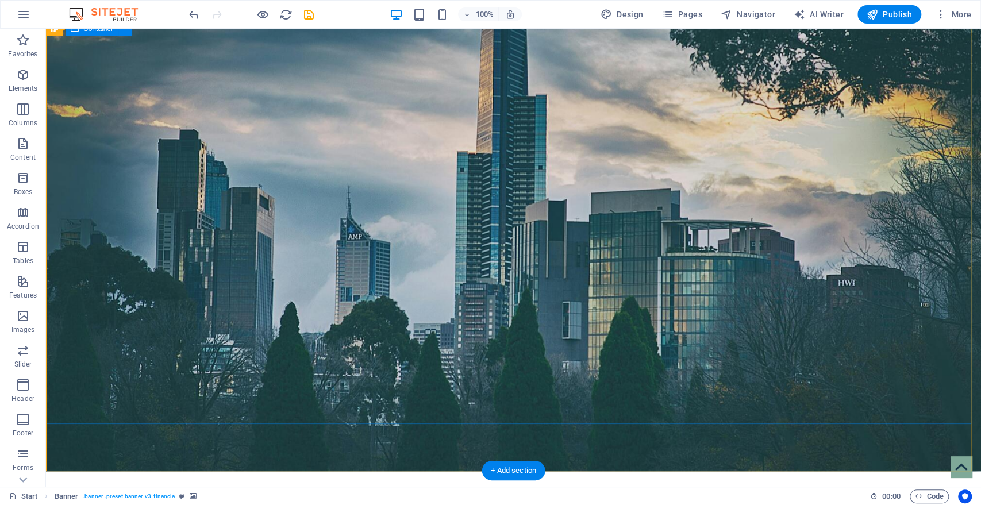
scroll to position [0, 0]
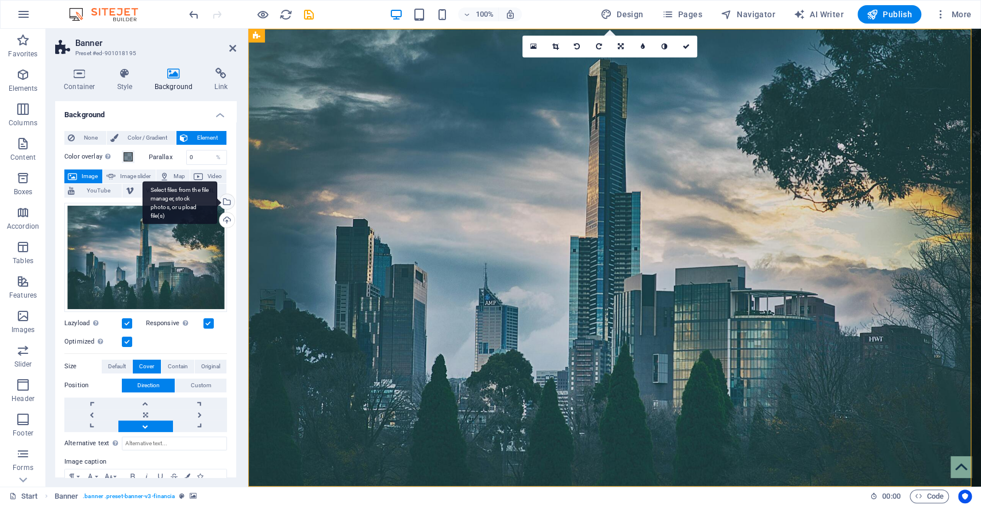
click at [217, 197] on div "Select files from the file manager, stock photos, or upload file(s)" at bounding box center [179, 202] width 75 height 43
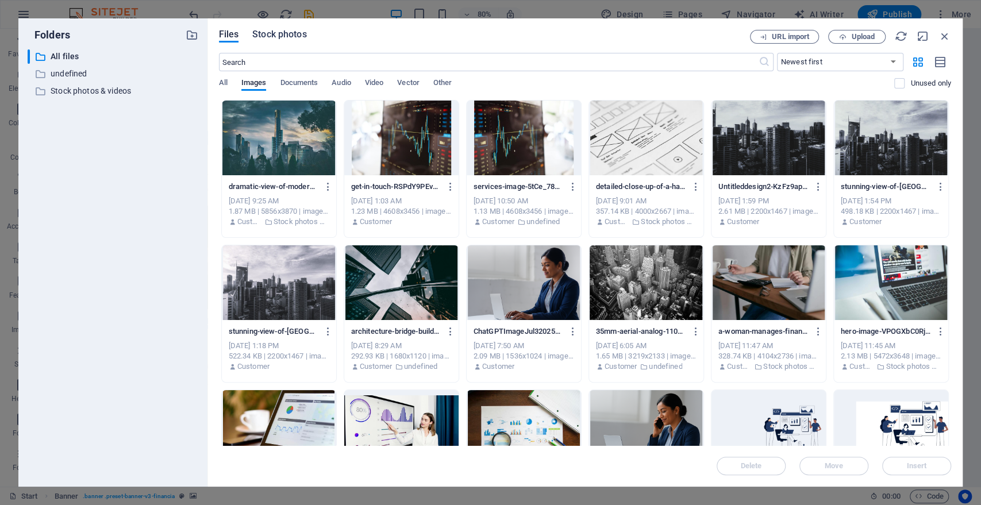
click at [294, 31] on span "Stock photos" at bounding box center [279, 35] width 54 height 14
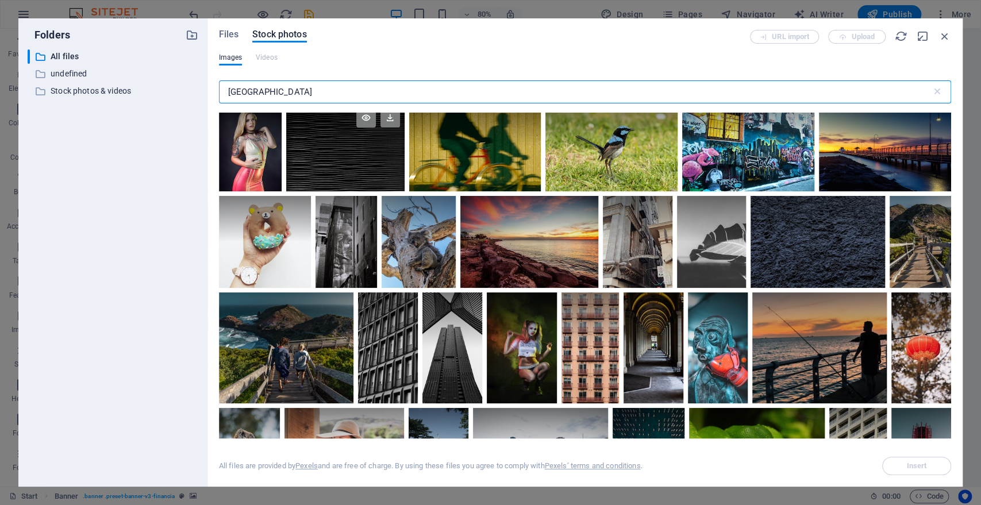
scroll to position [599, 0]
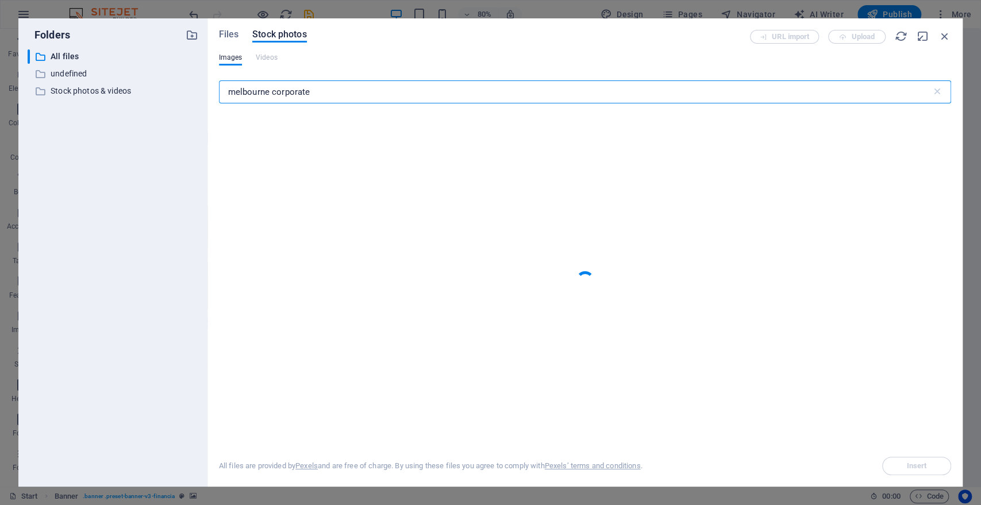
type input "melbourne corporate"
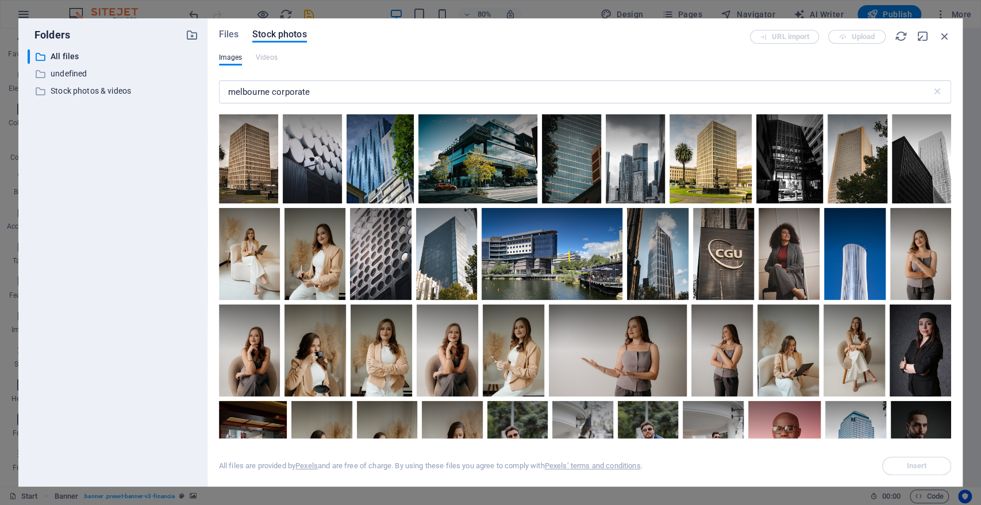
scroll to position [186, 0]
click at [572, 275] on div at bounding box center [551, 252] width 141 height 91
click at [901, 463] on span "Insert" at bounding box center [916, 465] width 59 height 7
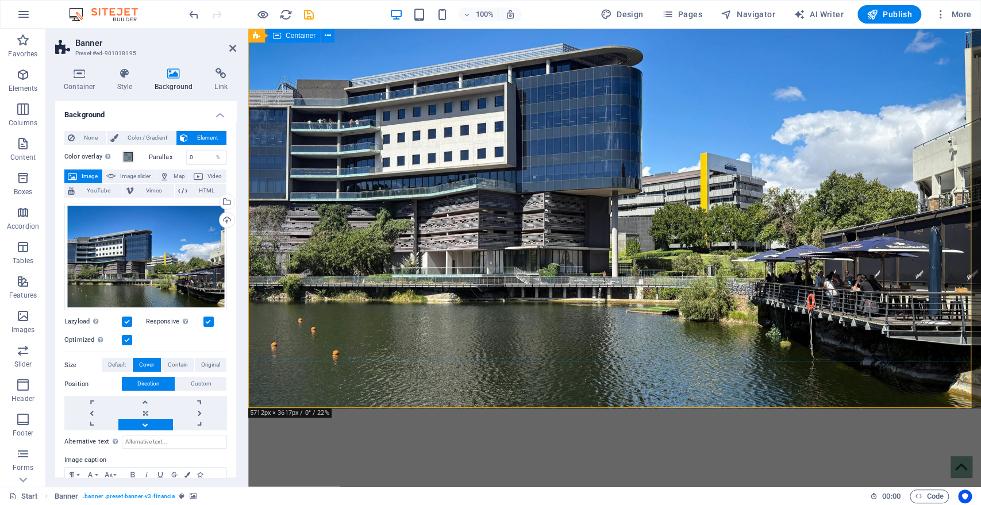
scroll to position [0, 0]
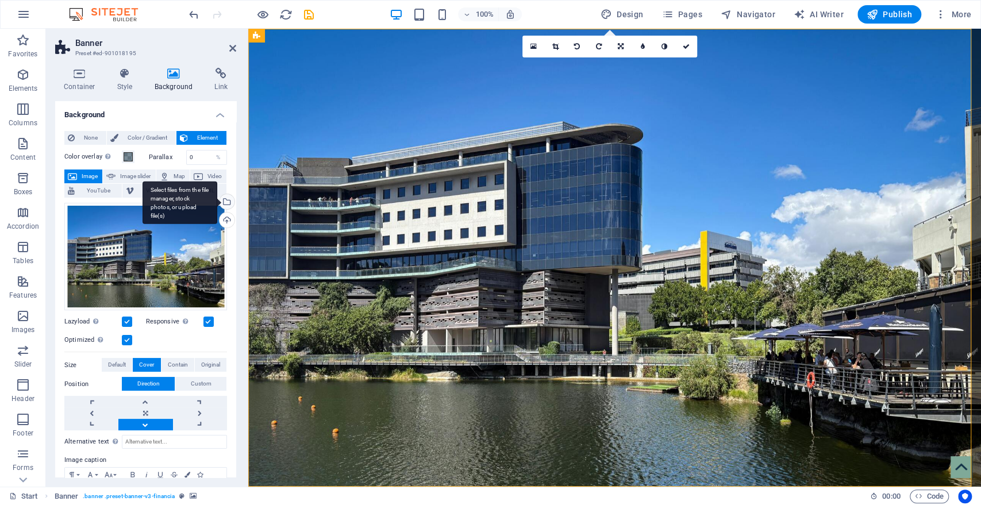
click at [227, 203] on div "Select files from the file manager, stock photos, or upload file(s)" at bounding box center [225, 202] width 17 height 17
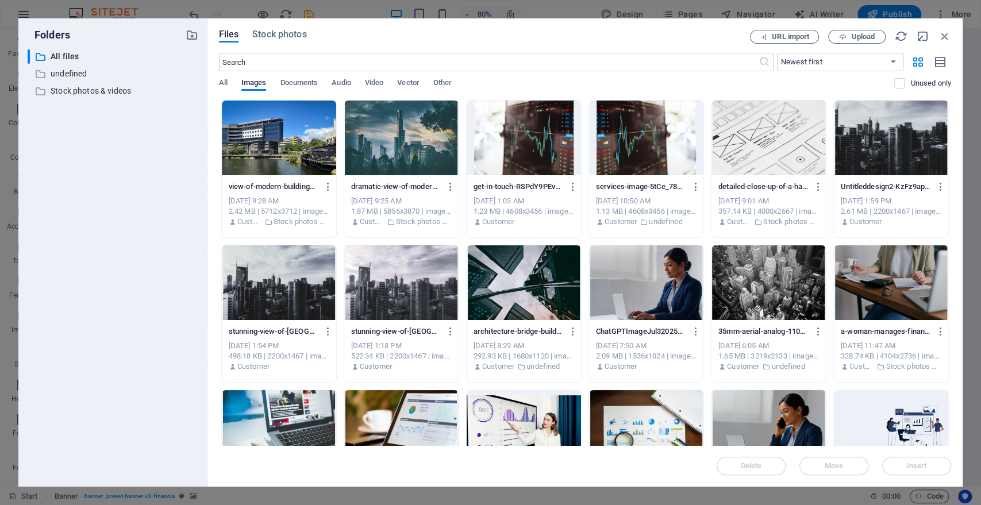
click at [403, 150] on div at bounding box center [401, 138] width 114 height 75
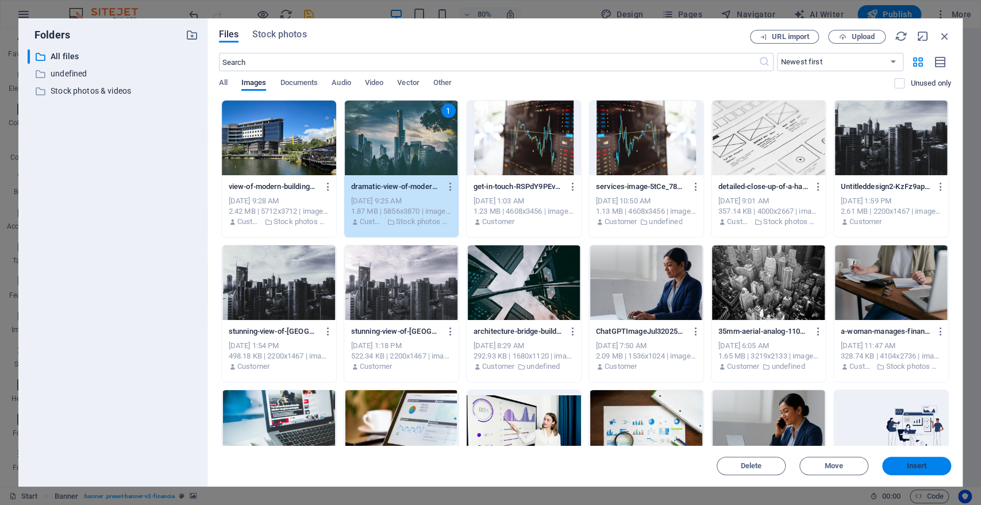
click at [912, 470] on button "Insert" at bounding box center [916, 466] width 69 height 18
